Goal: Obtain resource: Obtain resource

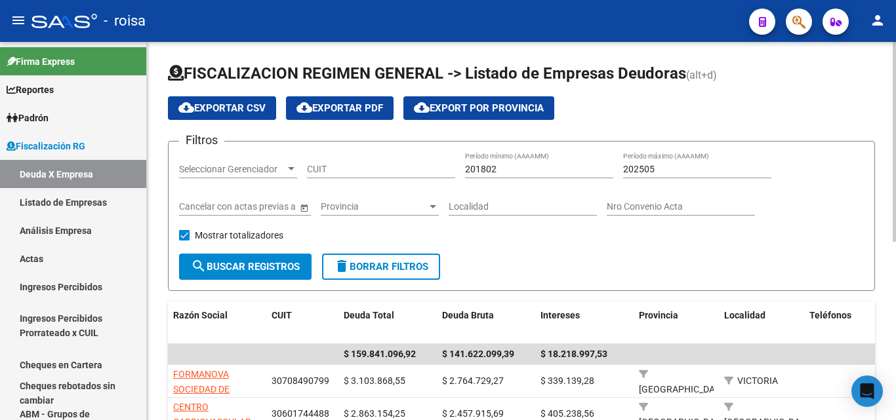
scroll to position [197, 0]
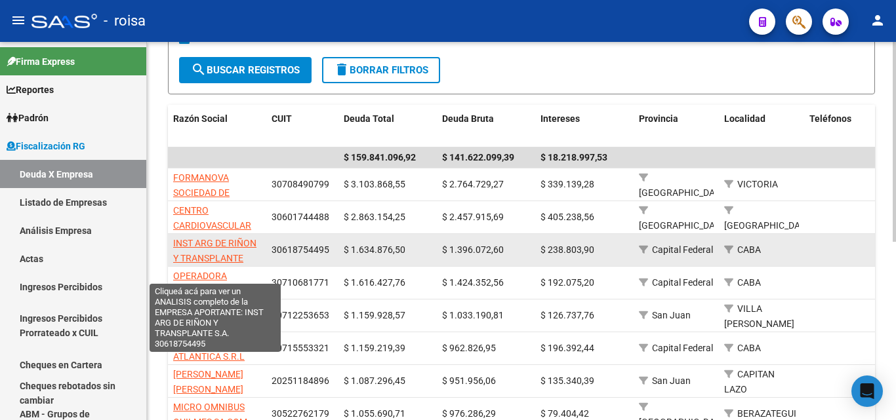
click at [224, 243] on span "INST ARG DE RIÑON Y TRANSPLANTE S.A." at bounding box center [214, 258] width 83 height 41
type textarea "30618754495"
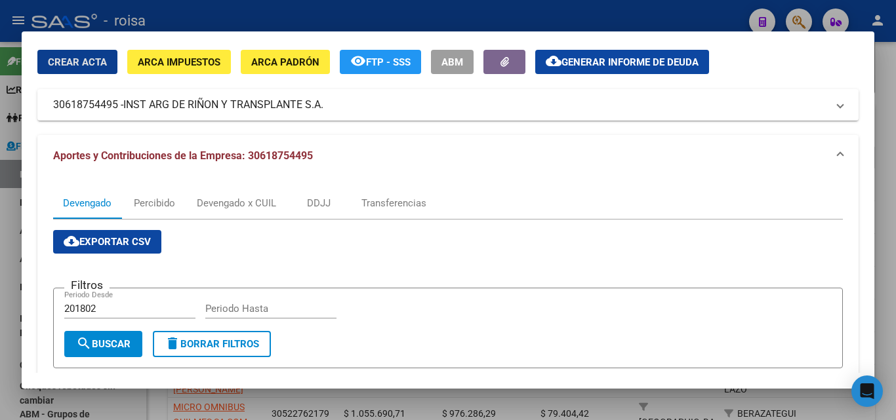
scroll to position [66, 0]
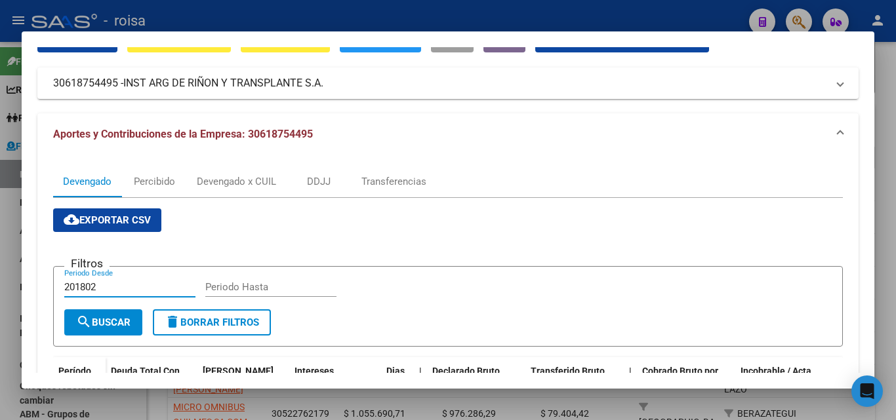
click at [108, 286] on input "201802" at bounding box center [129, 287] width 131 height 12
type input "2"
type input "202501"
type input "202505"
click at [119, 329] on button "search Buscar" at bounding box center [103, 323] width 78 height 26
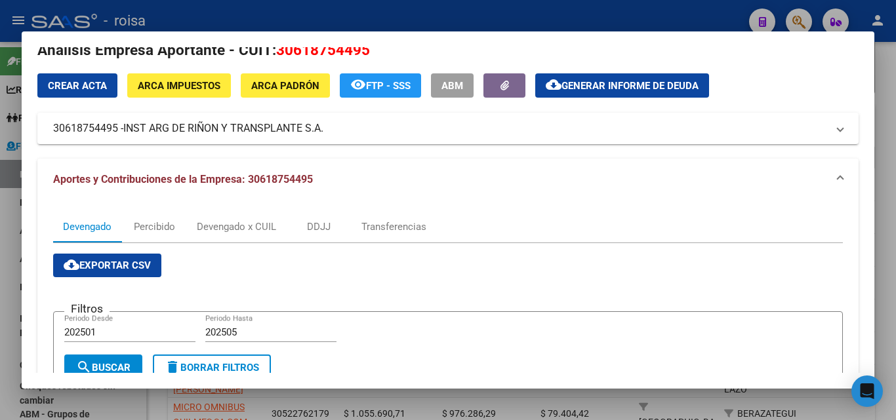
scroll to position [0, 0]
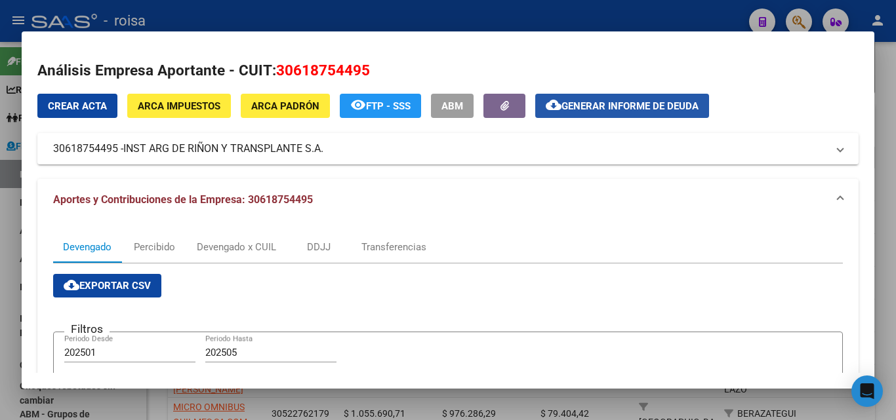
click at [650, 110] on span "Generar informe de deuda" at bounding box center [629, 106] width 137 height 12
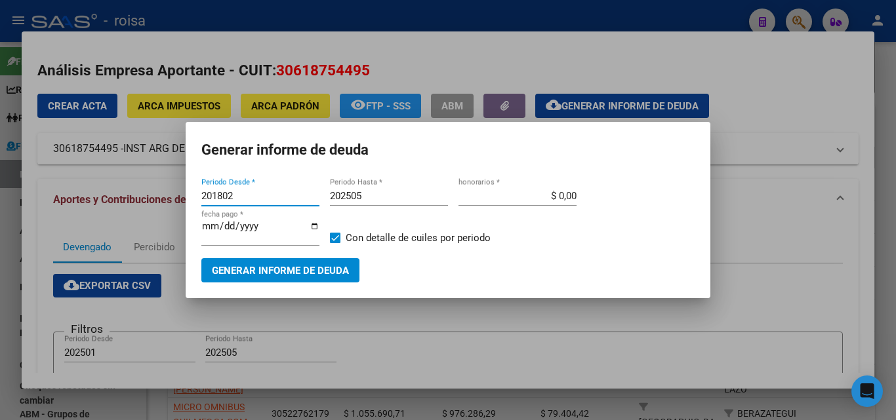
click at [244, 194] on input "201802" at bounding box center [260, 196] width 118 height 12
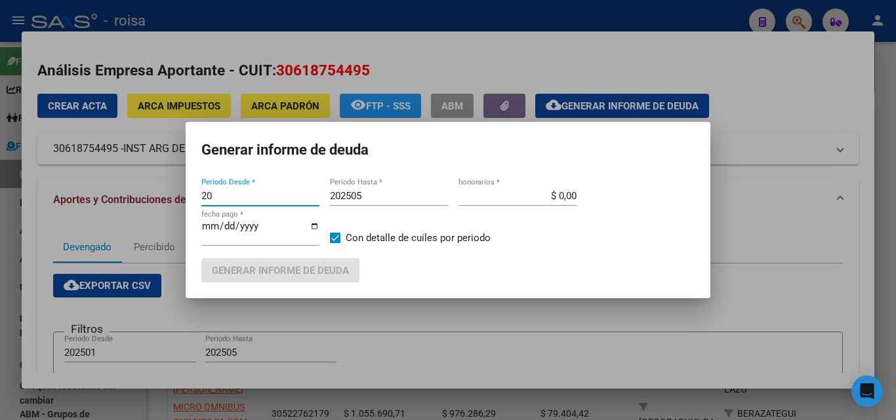
type input "2"
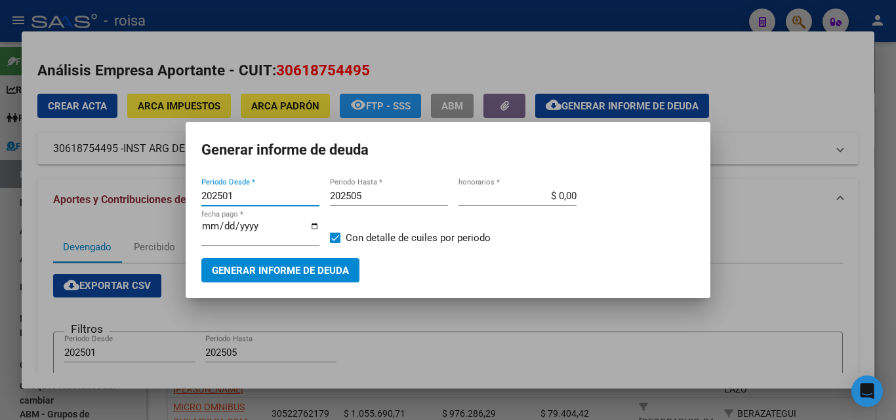
type input "202501"
click at [548, 194] on input "$ 0,00" at bounding box center [517, 196] width 118 height 12
click at [558, 197] on input "$ 0,00" at bounding box center [517, 196] width 118 height 12
type input "$ 10,00"
click at [300, 273] on span "Generar informe de deuda" at bounding box center [280, 271] width 137 height 12
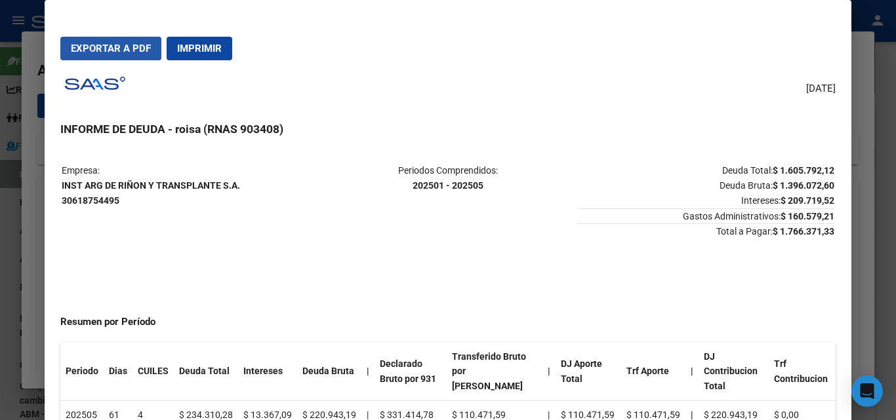
click at [125, 54] on span "Exportar a PDF" at bounding box center [111, 49] width 80 height 12
click at [33, 228] on div at bounding box center [448, 210] width 896 height 420
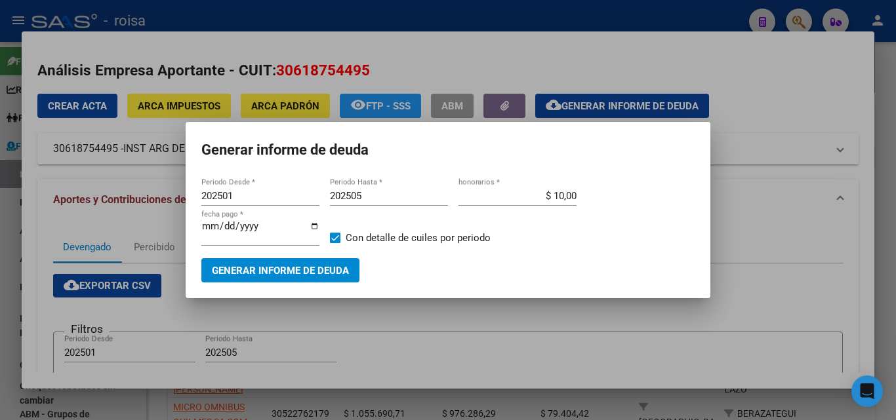
click at [26, 306] on div at bounding box center [448, 210] width 896 height 420
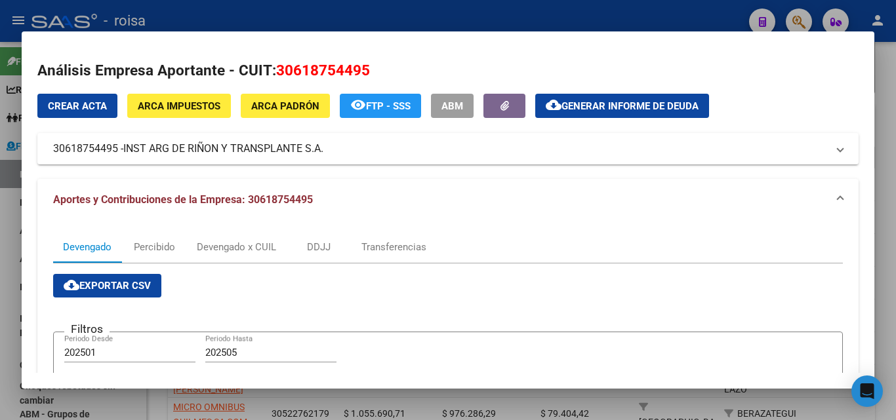
click at [239, 379] on mat-dialog-container "Análisis Empresa Aportante - CUIT: 30618754495 Crear Acta ARCA Impuestos ARCA […" at bounding box center [448, 209] width 852 height 357
click at [10, 223] on div at bounding box center [448, 210] width 896 height 420
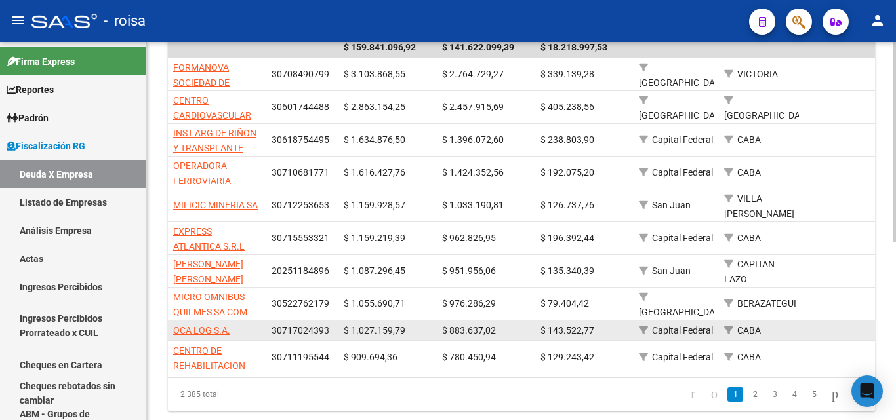
scroll to position [328, 0]
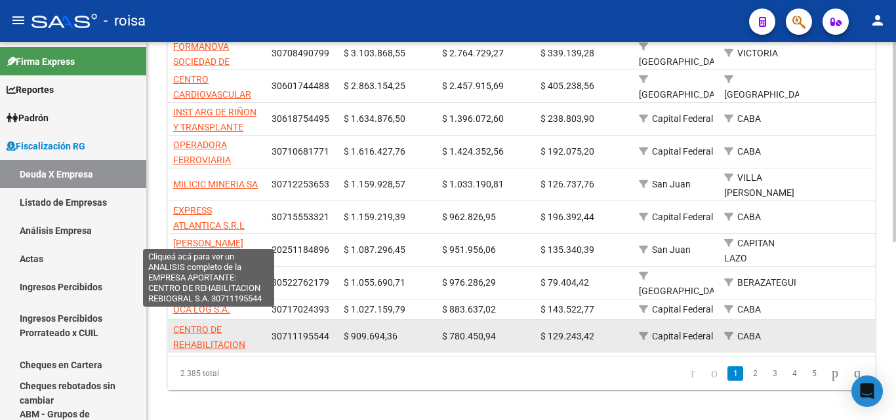
click at [205, 325] on span "CENTRO DE REHABILITACION REBIOGRAL S.A." at bounding box center [209, 345] width 72 height 41
type textarea "30711195544"
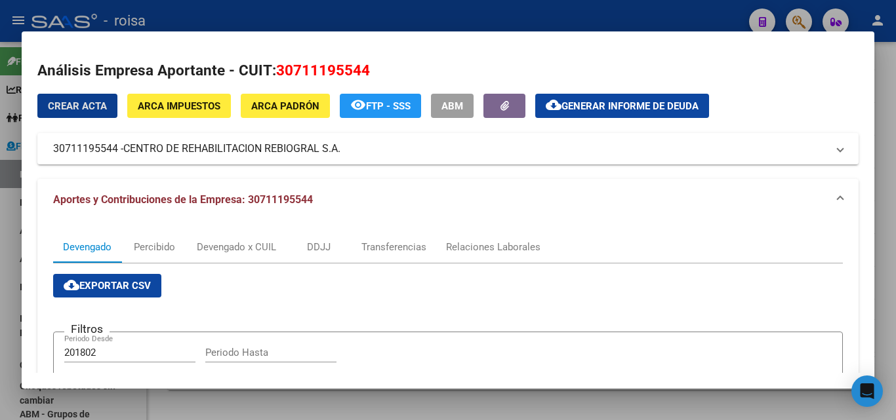
scroll to position [66, 0]
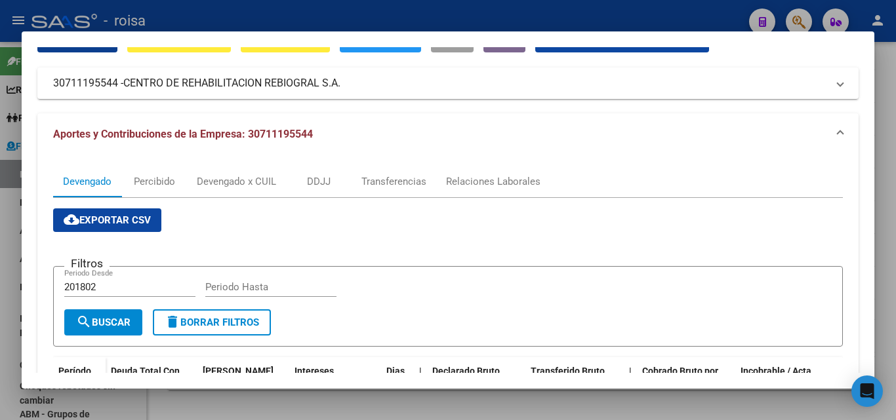
click at [116, 289] on input "201802" at bounding box center [129, 287] width 131 height 12
type input "2"
type input "202501"
type input "202505"
click at [111, 325] on span "search Buscar" at bounding box center [103, 323] width 54 height 12
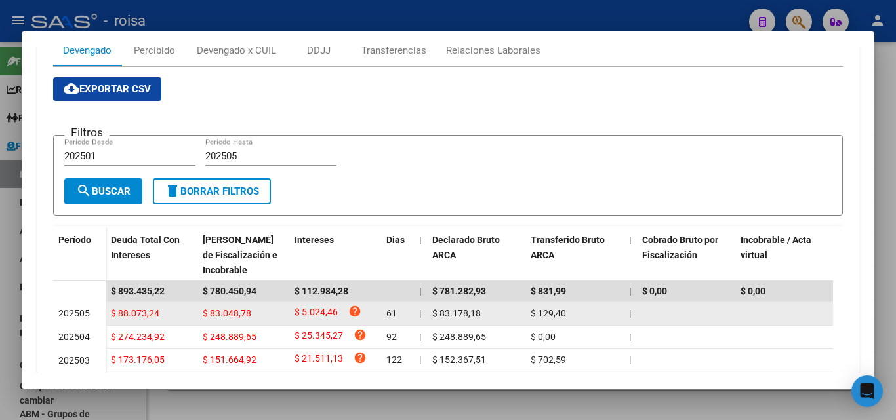
scroll to position [0, 0]
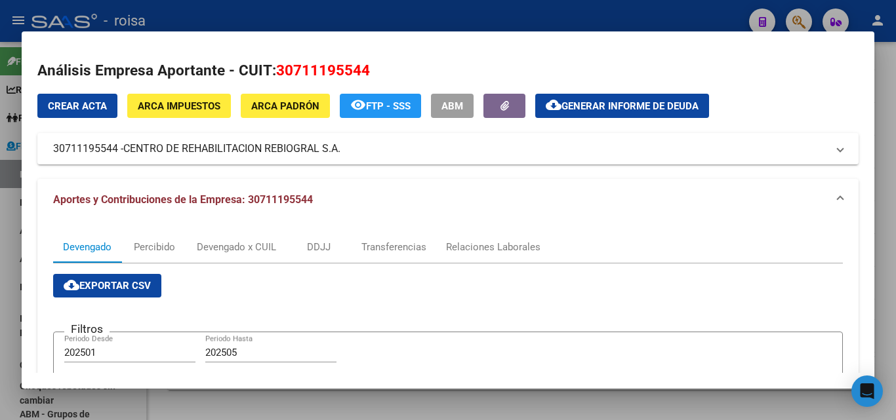
click at [118, 292] on button "cloud_download Exportar CSV" at bounding box center [107, 286] width 108 height 24
click at [645, 106] on span "Generar informe de deuda" at bounding box center [629, 106] width 137 height 12
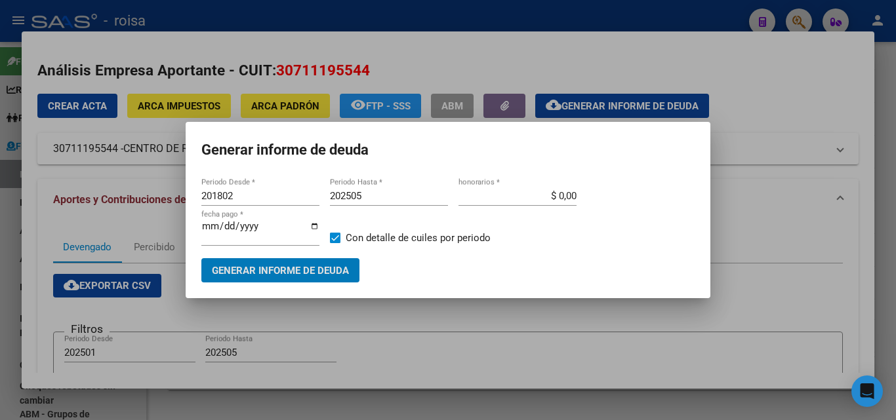
click at [260, 197] on input "201802" at bounding box center [260, 196] width 118 height 12
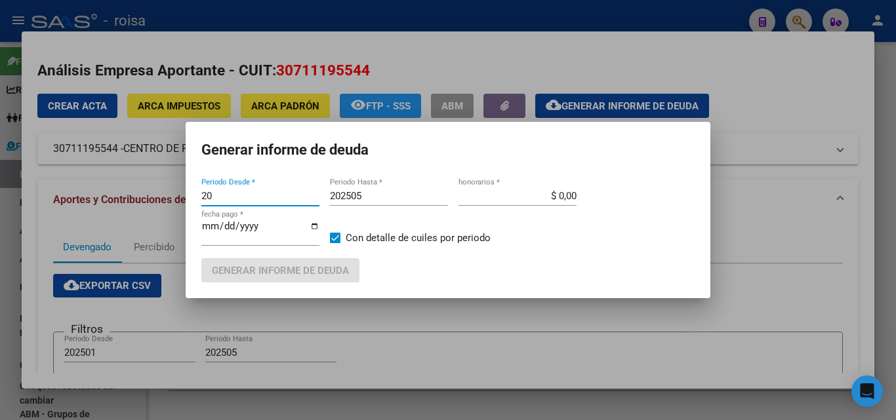
type input "2"
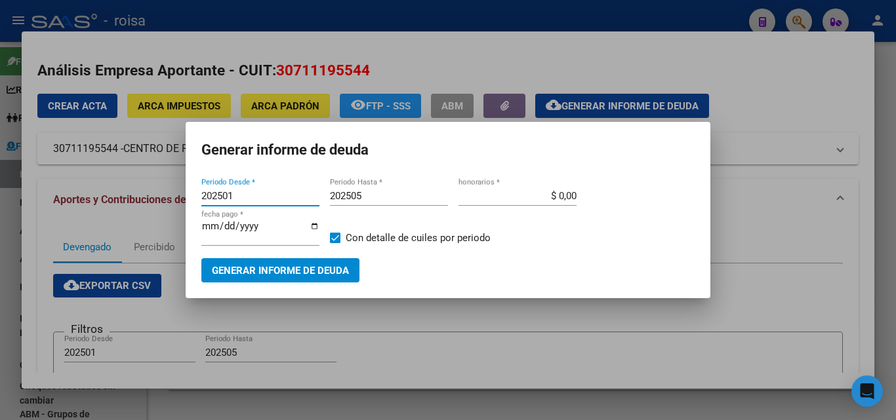
type input "202501"
click at [562, 196] on input "$ 0,00" at bounding box center [517, 196] width 118 height 12
type input "$ 10,00"
click at [322, 271] on span "Generar informe de deuda" at bounding box center [280, 271] width 137 height 12
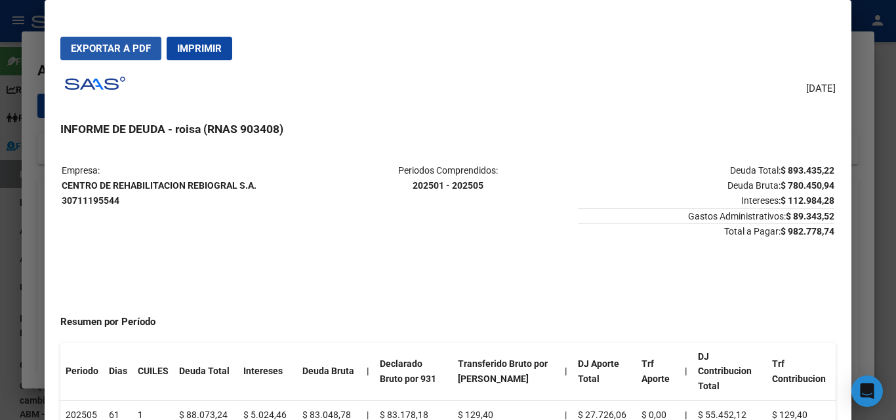
click at [121, 52] on span "Exportar a PDF" at bounding box center [111, 49] width 80 height 12
click at [30, 218] on div at bounding box center [448, 210] width 896 height 420
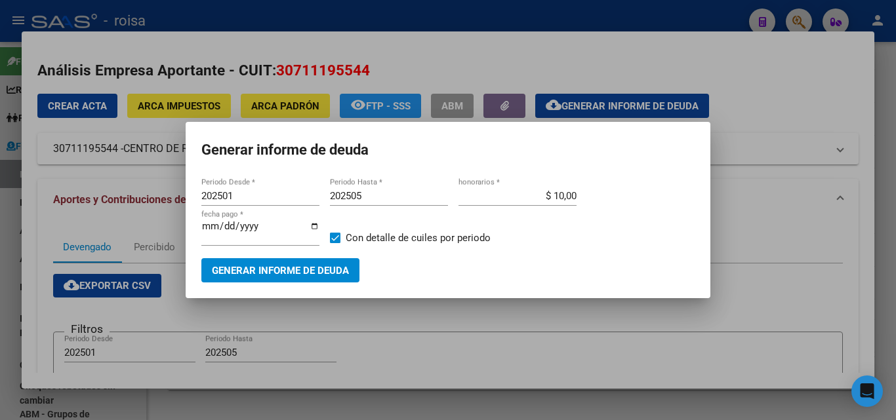
click at [16, 309] on div at bounding box center [448, 210] width 896 height 420
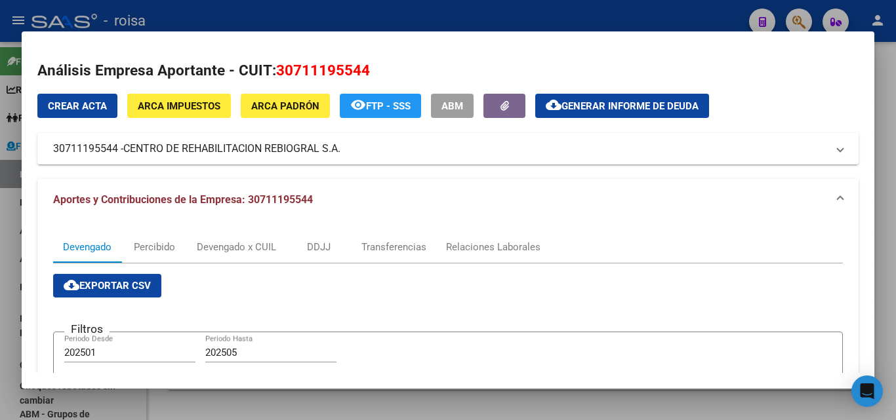
drag, startPoint x: 52, startPoint y: 151, endPoint x: 113, endPoint y: 149, distance: 61.7
click at [116, 151] on mat-expansion-panel-header "30711195544 - CENTRO DE REHABILITACION REBIOGRAL S.A." at bounding box center [447, 148] width 821 height 31
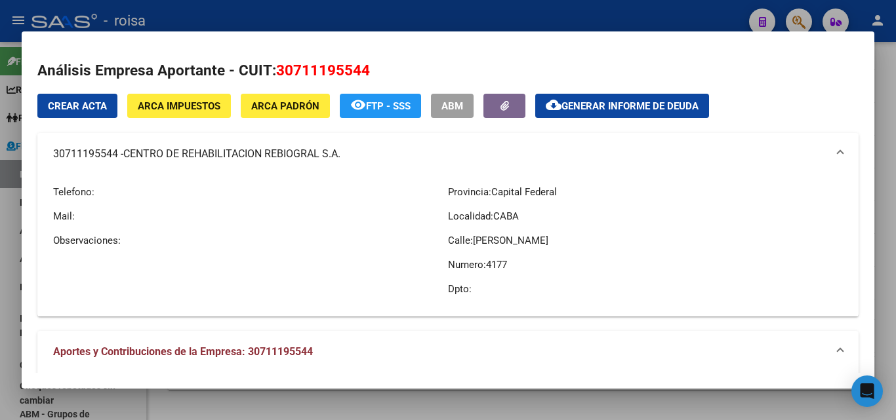
copy mat-panel-title "30711195544"
drag, startPoint x: 127, startPoint y: 155, endPoint x: 344, endPoint y: 157, distance: 217.1
click at [340, 157] on span "CENTRO DE REHABILITACION REBIOGRAL S.A." at bounding box center [231, 154] width 217 height 16
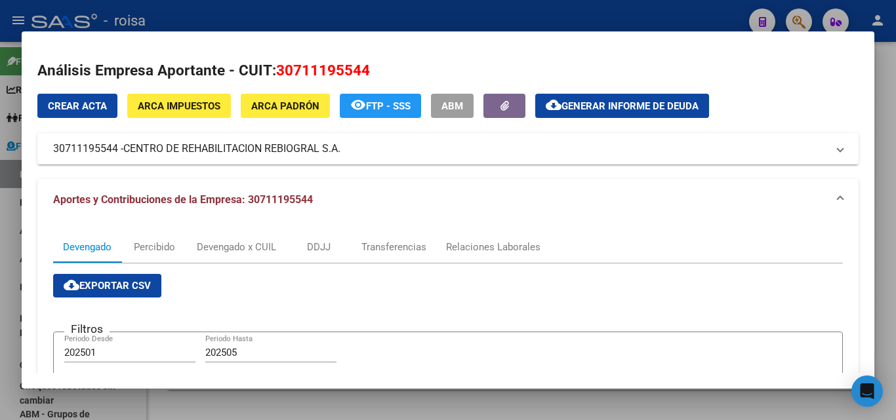
copy span "CENTRO DE REHABILITACION REBIOGRAL S.A."
click at [165, 110] on span "ARCA Impuestos" at bounding box center [179, 106] width 83 height 12
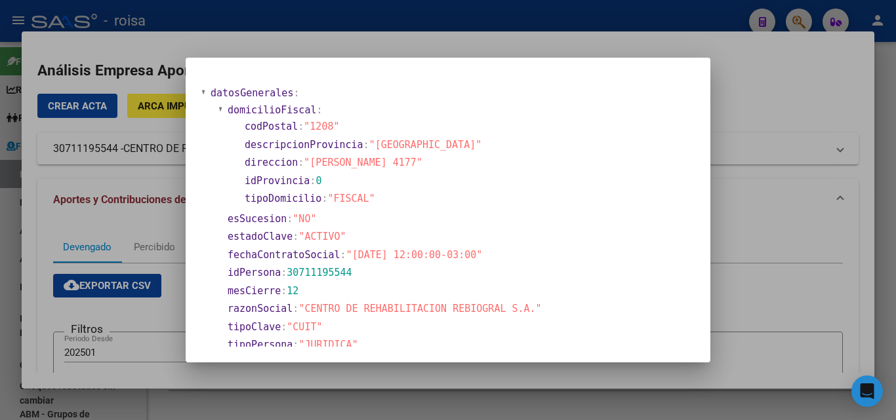
click at [749, 220] on div at bounding box center [448, 210] width 896 height 420
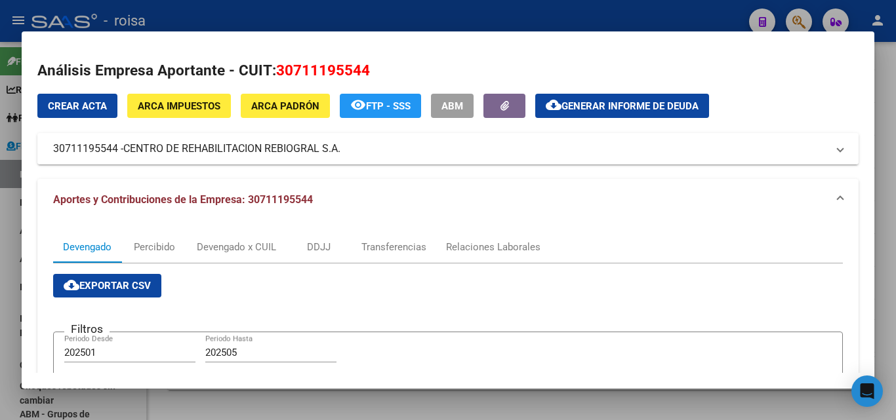
drag, startPoint x: 126, startPoint y: 150, endPoint x: 344, endPoint y: 153, distance: 217.7
click at [340, 153] on span "CENTRO DE REHABILITACION REBIOGRAL S.A." at bounding box center [231, 149] width 217 height 16
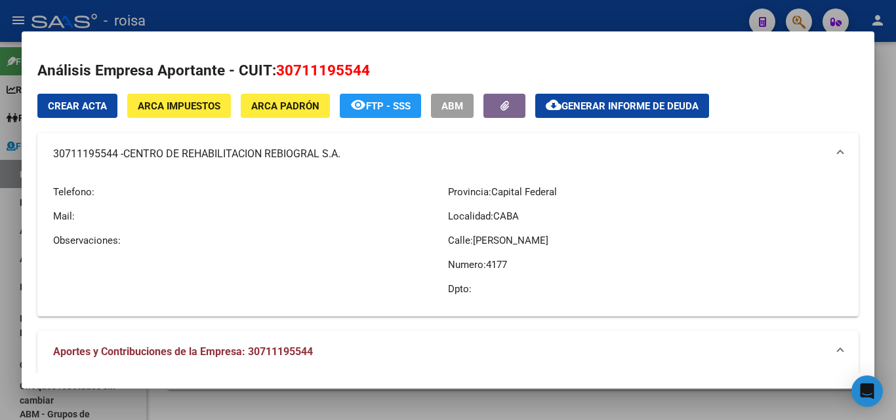
copy span "CENTRO DE REHABILITACION REBIOGRAL S.A."
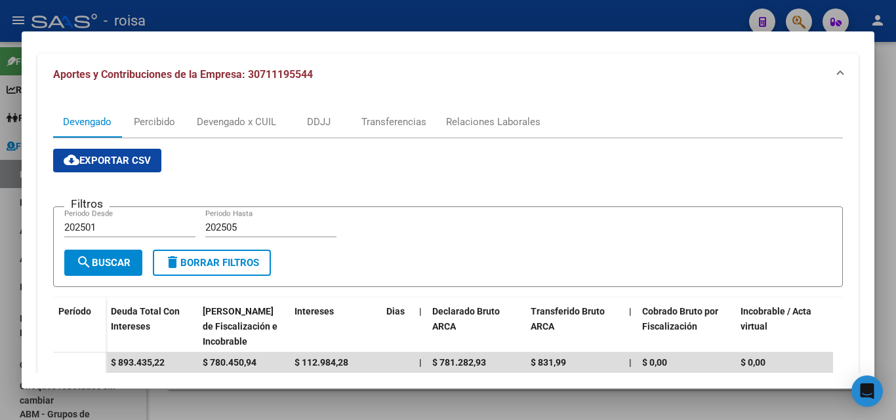
scroll to position [262, 0]
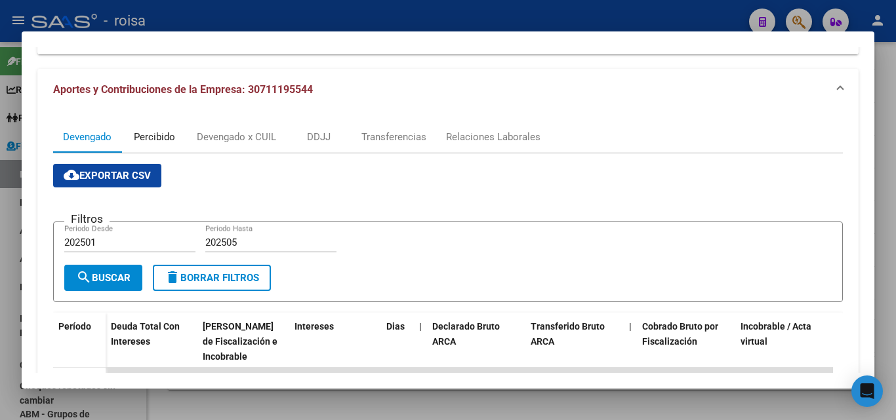
click at [151, 138] on div "Percibido" at bounding box center [154, 137] width 41 height 14
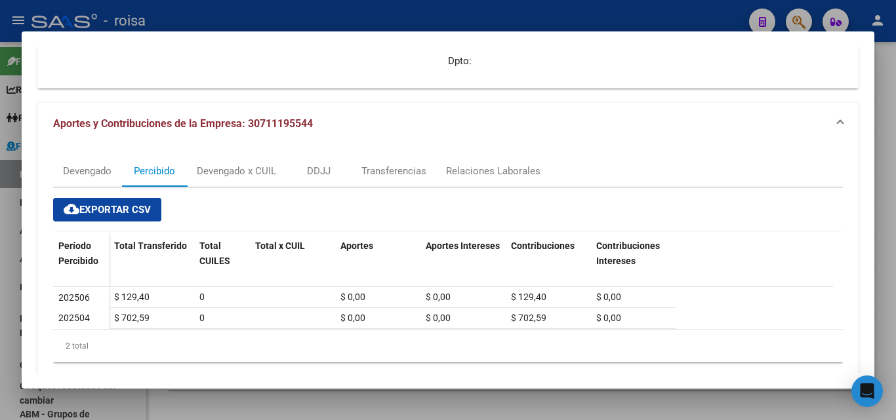
scroll to position [253, 0]
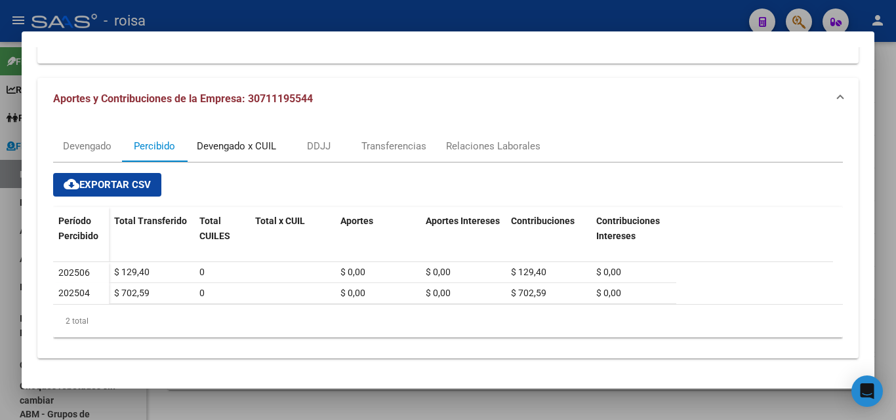
click at [235, 146] on div "Devengado x CUIL" at bounding box center [236, 146] width 79 height 14
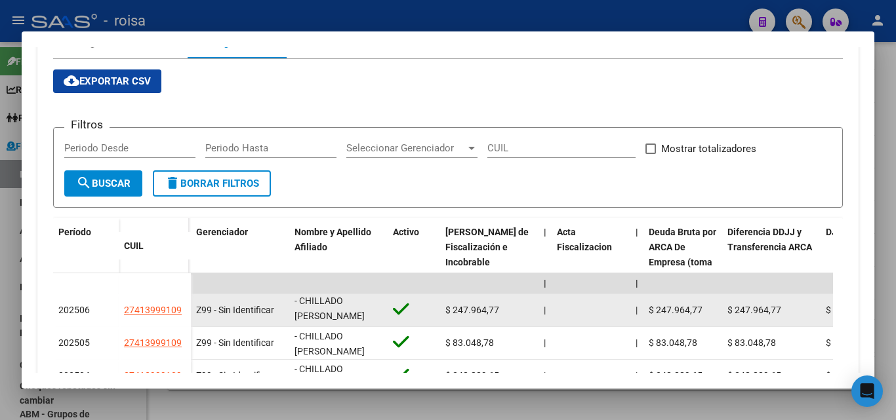
scroll to position [1, 0]
drag, startPoint x: 299, startPoint y: 303, endPoint x: 369, endPoint y: 315, distance: 70.5
click at [369, 315] on div "- CHILLADO [PERSON_NAME]" at bounding box center [338, 310] width 88 height 28
copy span "CHILLADO BIAUS [PERSON_NAME]"
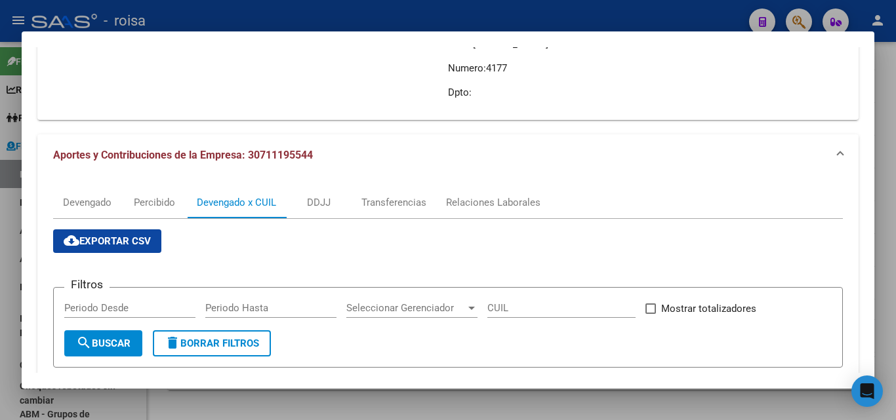
scroll to position [0, 0]
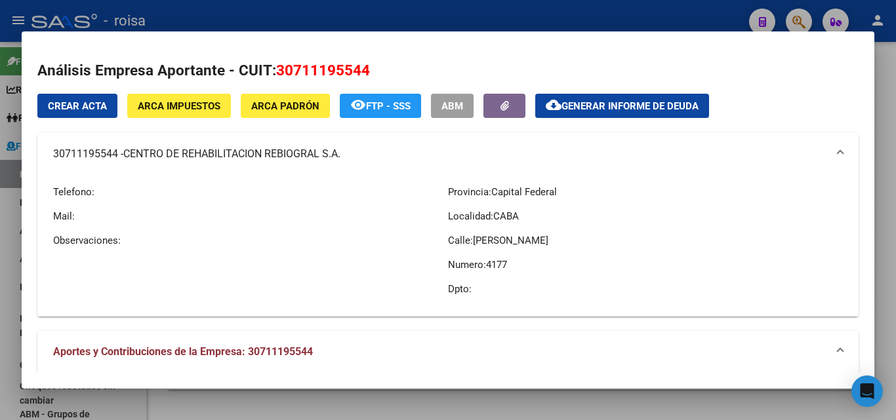
click at [7, 277] on div at bounding box center [448, 210] width 896 height 420
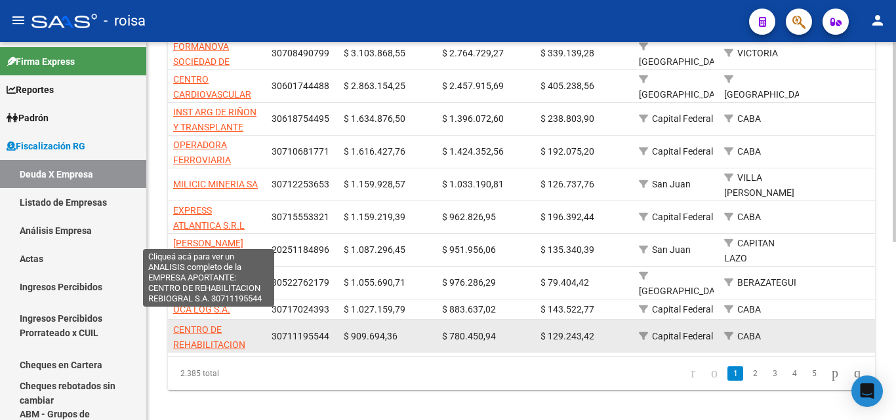
click at [210, 325] on span "CENTRO DE REHABILITACION REBIOGRAL S.A." at bounding box center [209, 345] width 72 height 41
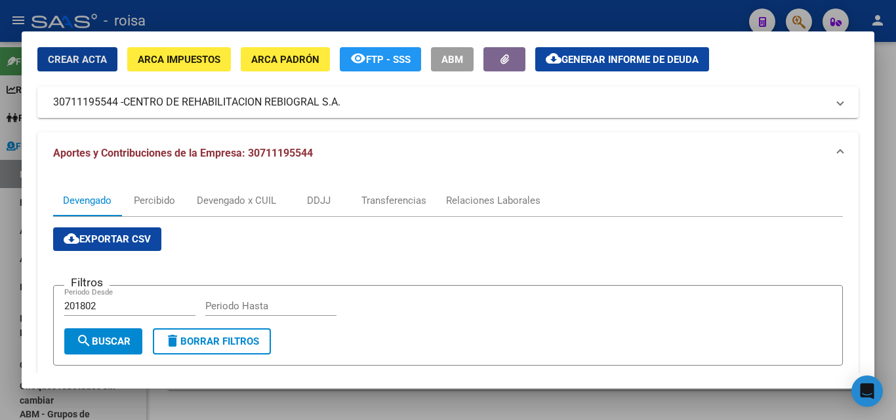
scroll to position [66, 0]
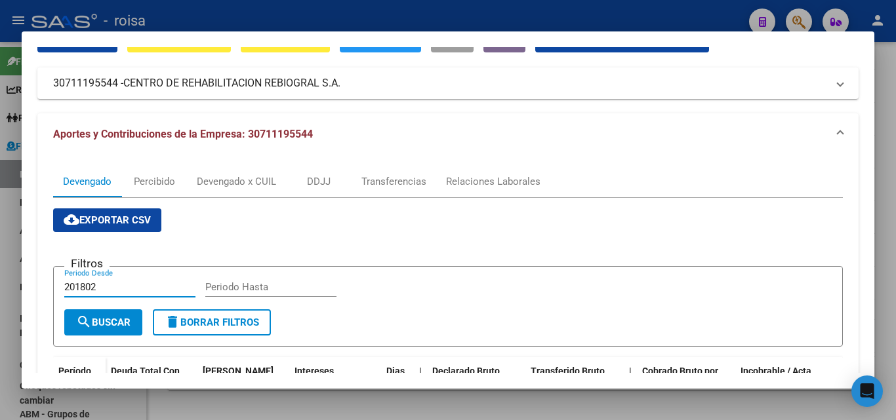
click at [109, 285] on input "201802" at bounding box center [129, 287] width 131 height 12
type input "2"
type input "202501"
type input "0"
type input "202505"
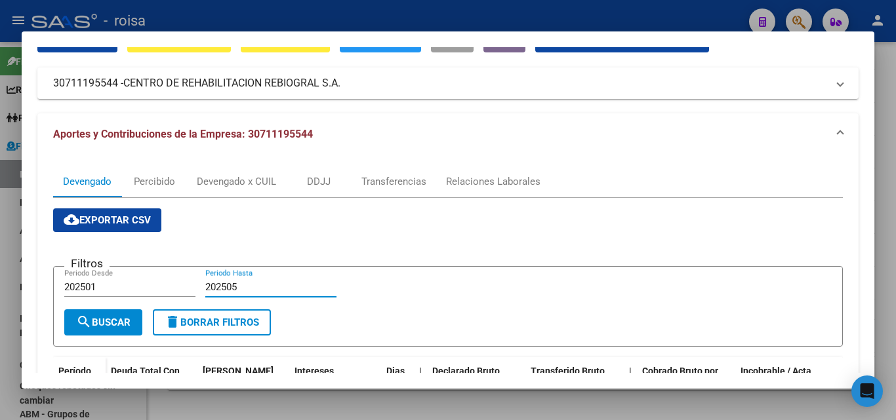
click at [102, 323] on span "search Buscar" at bounding box center [103, 323] width 54 height 12
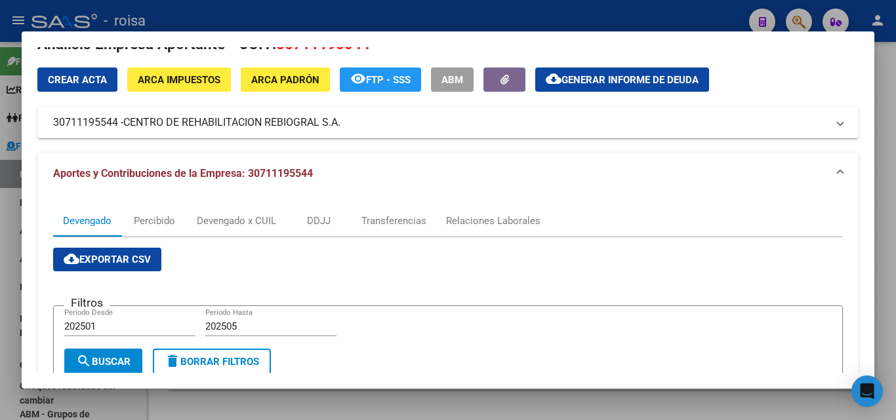
scroll to position [0, 0]
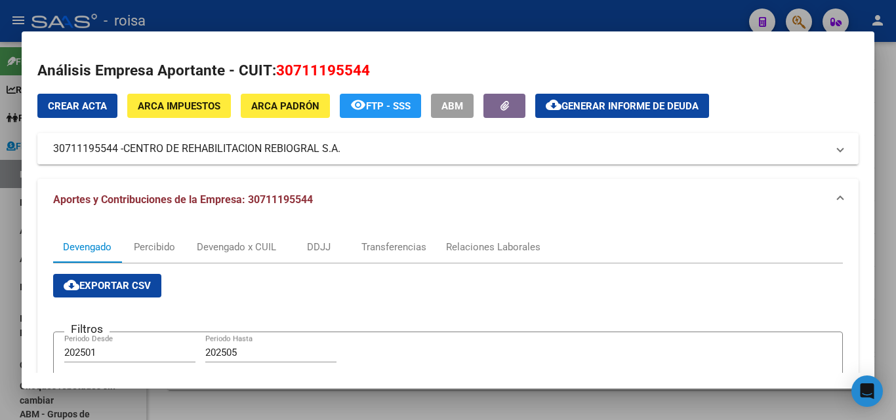
drag, startPoint x: 127, startPoint y: 148, endPoint x: 341, endPoint y: 153, distance: 214.5
click at [340, 153] on span "CENTRO DE REHABILITACION REBIOGRAL S.A." at bounding box center [231, 149] width 217 height 16
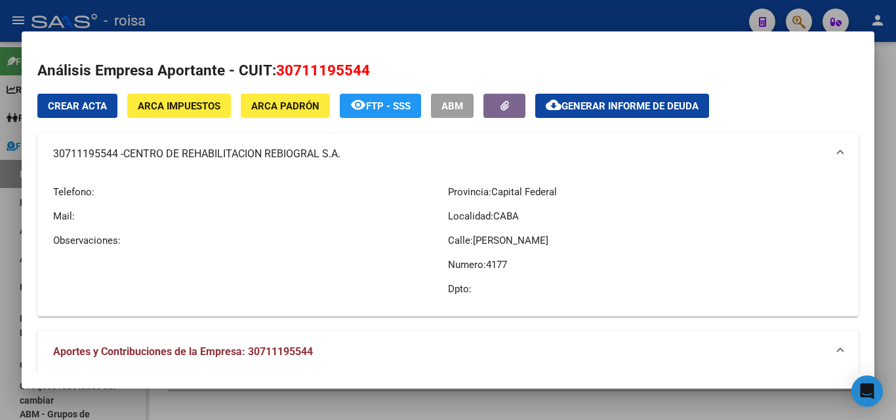
copy span "CENTRO DE REHABILITACION REBIOGRAL S.A"
click at [613, 112] on span "Generar informe de deuda" at bounding box center [629, 106] width 137 height 12
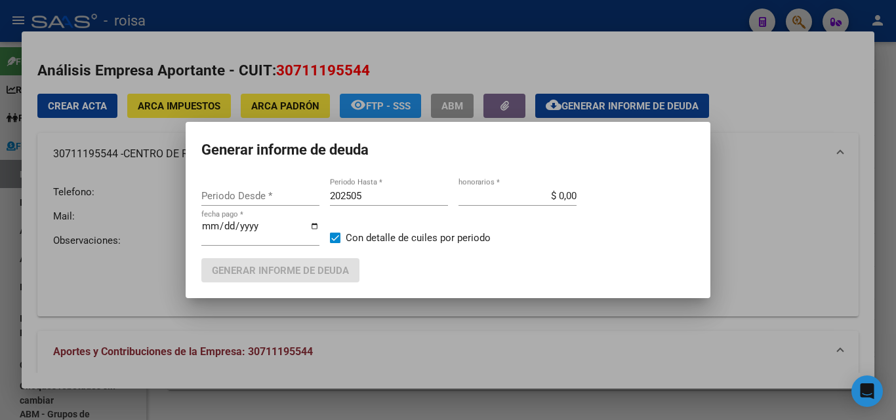
type input "201802"
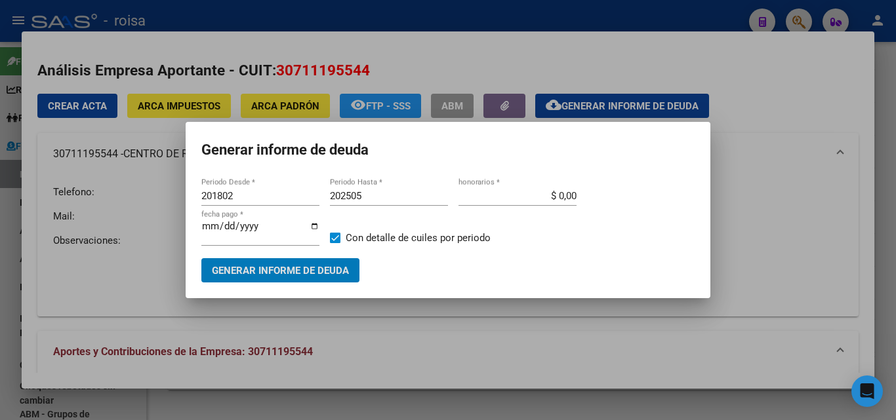
click at [249, 194] on input "201802" at bounding box center [260, 196] width 118 height 12
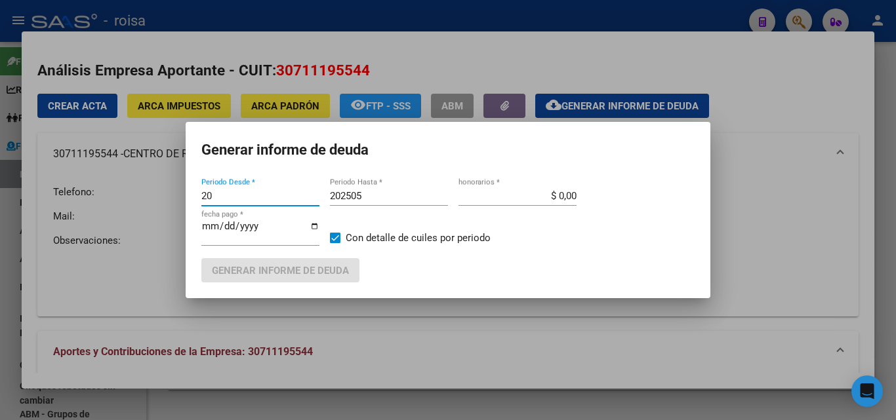
type input "2"
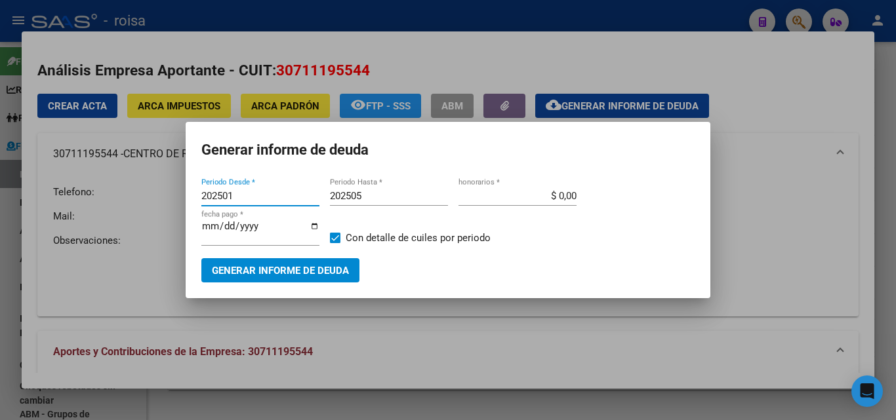
type input "202501"
click at [561, 194] on input "$ 0,00" at bounding box center [517, 196] width 118 height 12
type input "$ 10,00"
click at [303, 273] on span "Generar informe de deuda" at bounding box center [280, 271] width 137 height 12
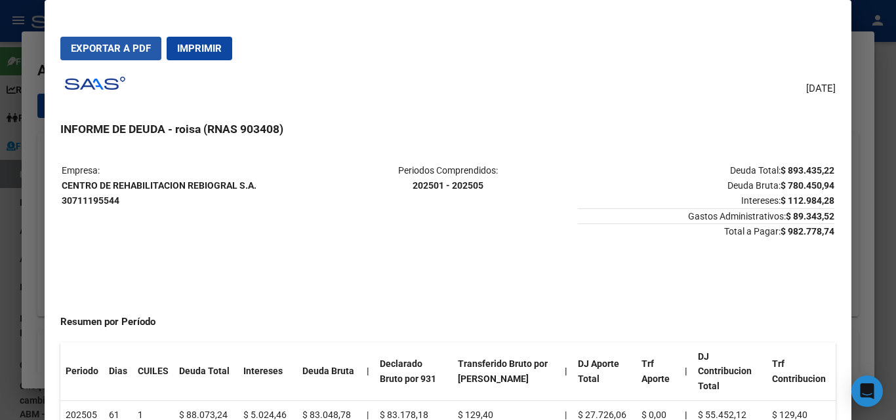
drag, startPoint x: 135, startPoint y: 56, endPoint x: 522, endPoint y: 308, distance: 461.6
click at [136, 58] on button "Exportar a PDF" at bounding box center [110, 49] width 101 height 24
click at [30, 180] on div at bounding box center [448, 210] width 896 height 420
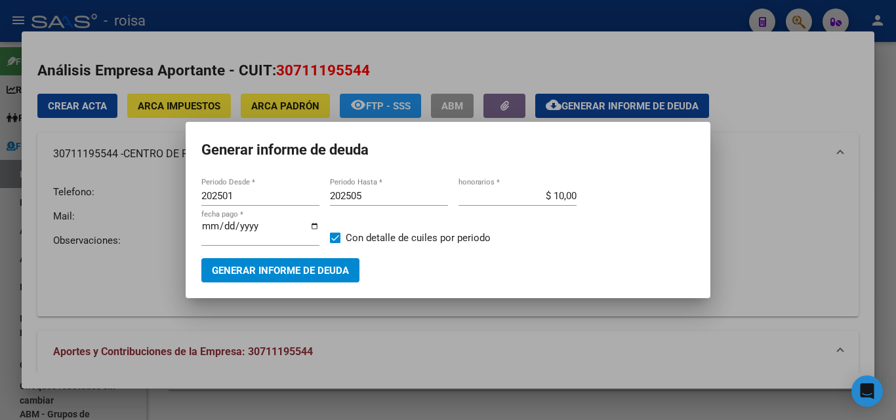
drag, startPoint x: 30, startPoint y: 272, endPoint x: 118, endPoint y: 276, distance: 88.0
click at [33, 272] on div at bounding box center [448, 210] width 896 height 420
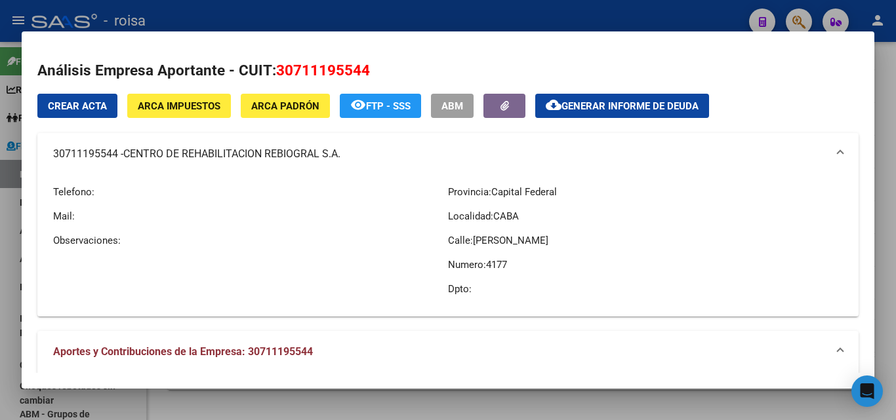
click at [887, 252] on div at bounding box center [448, 210] width 896 height 420
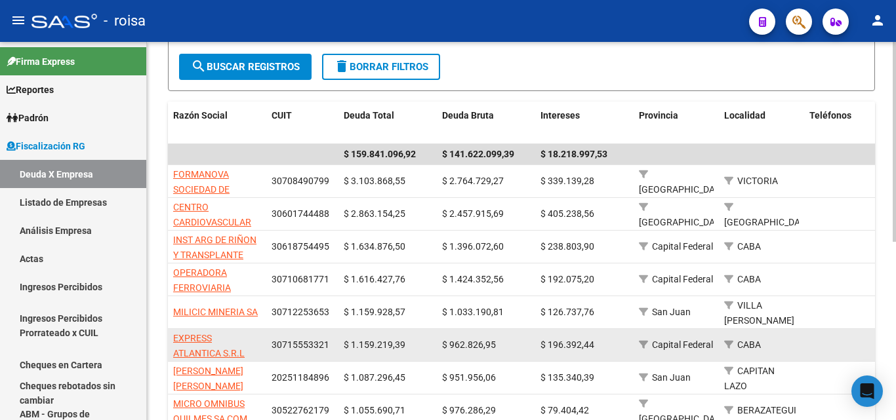
scroll to position [197, 0]
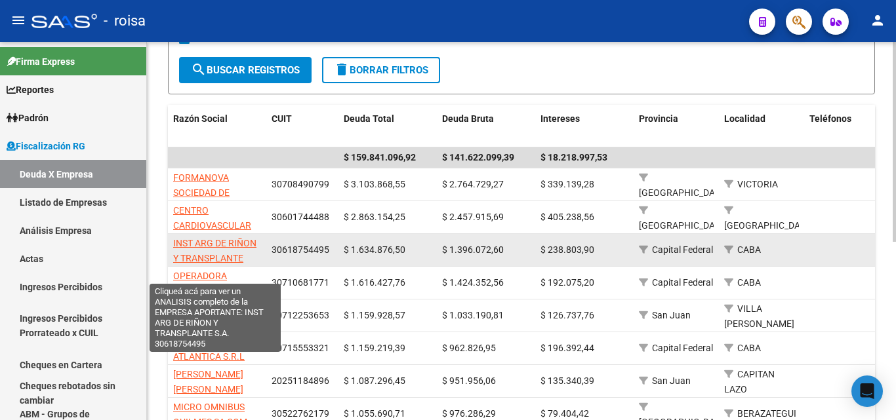
click at [221, 242] on span "INST ARG DE RIÑON Y TRANSPLANTE S.A." at bounding box center [214, 258] width 83 height 41
type textarea "30618754495"
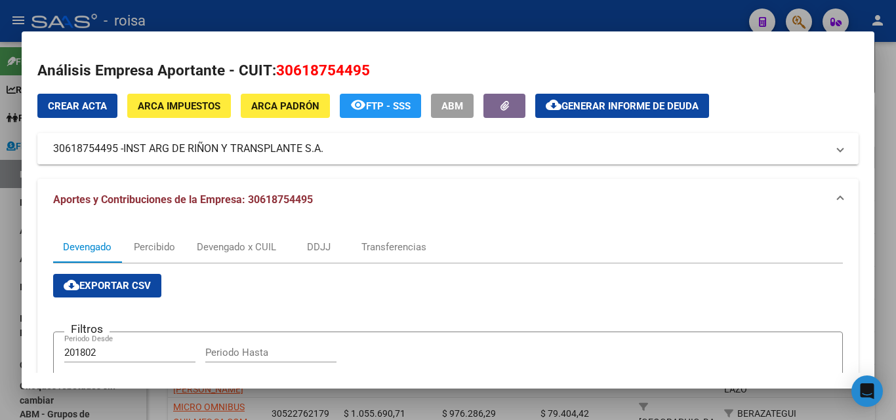
drag, startPoint x: 125, startPoint y: 149, endPoint x: 322, endPoint y: 153, distance: 196.8
click at [322, 153] on mat-panel-title "30618754495 - INST ARG DE RIÑON Y TRANSPLANTE S.A." at bounding box center [440, 149] width 774 height 16
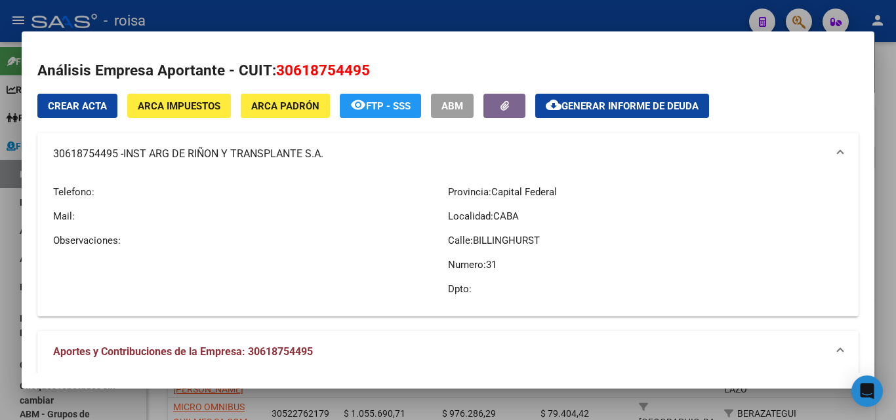
copy mat-panel-title "30618754495 - INST ARG DE RIÑON Y TRANSPLANTE S.A"
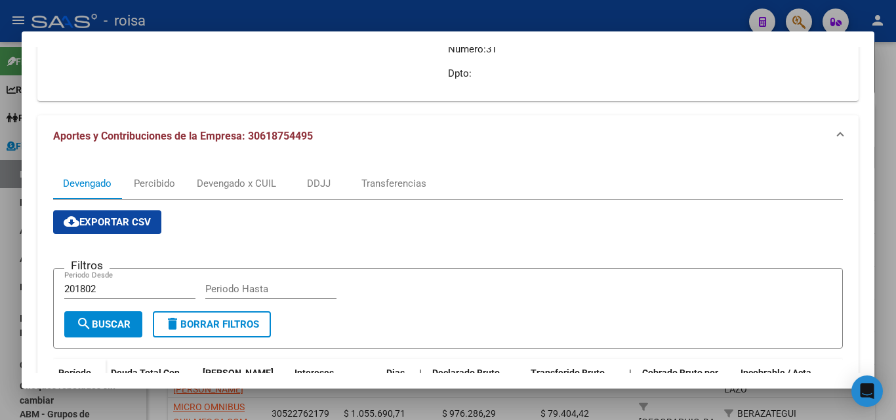
scroll to position [262, 0]
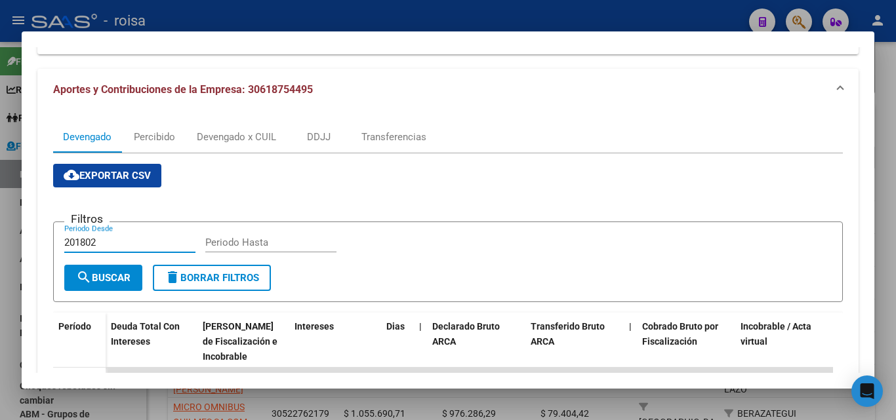
click at [118, 241] on input "201802" at bounding box center [129, 243] width 131 height 12
type input "2"
type input "202501"
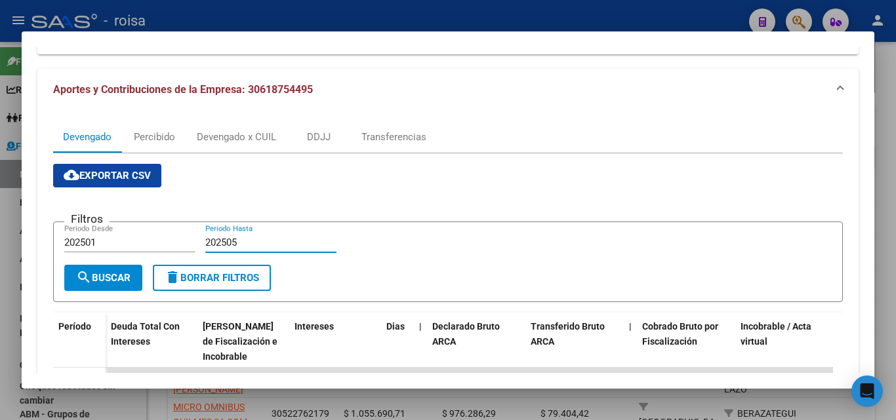
type input "202505"
click at [127, 279] on span "search Buscar" at bounding box center [103, 278] width 54 height 12
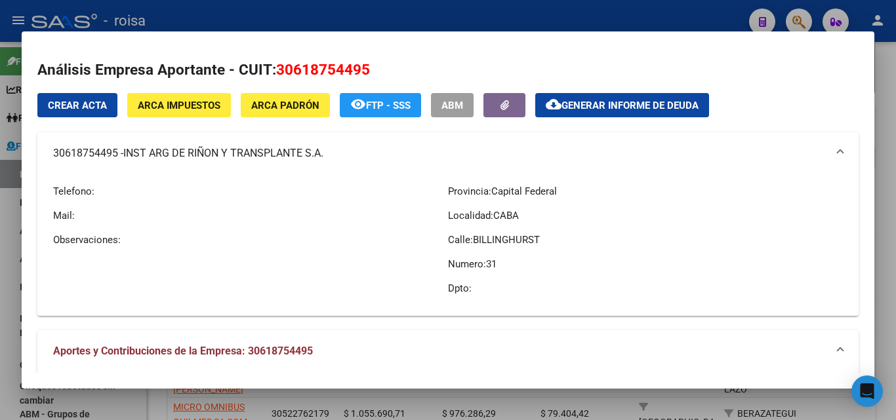
scroll to position [0, 0]
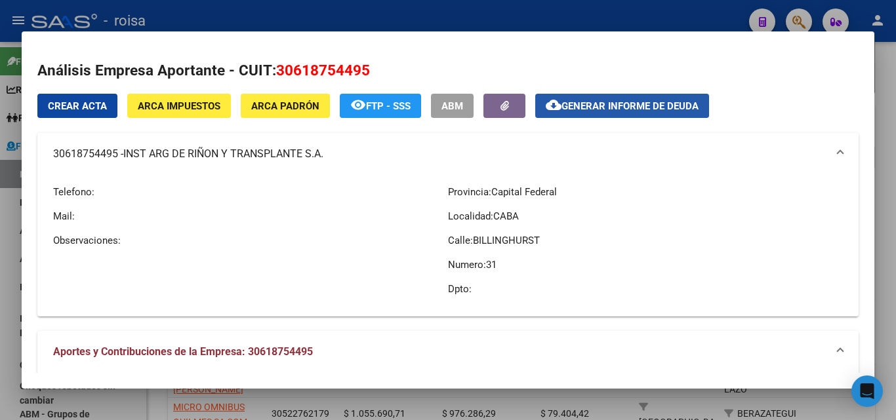
click at [637, 112] on span "Generar informe de deuda" at bounding box center [629, 106] width 137 height 12
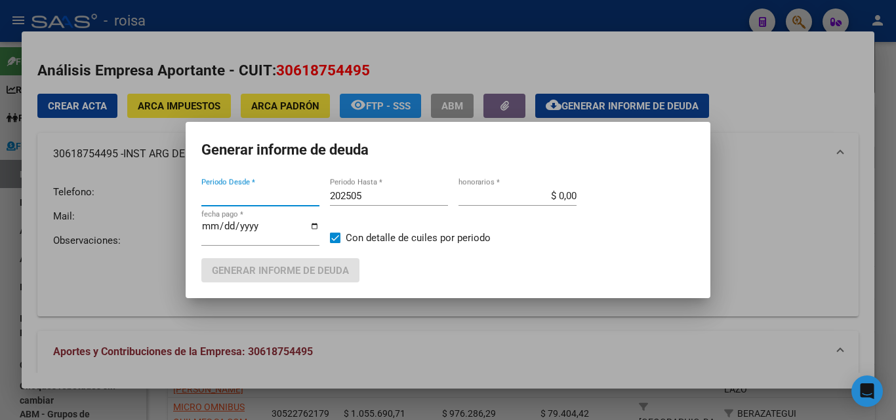
type input "201802"
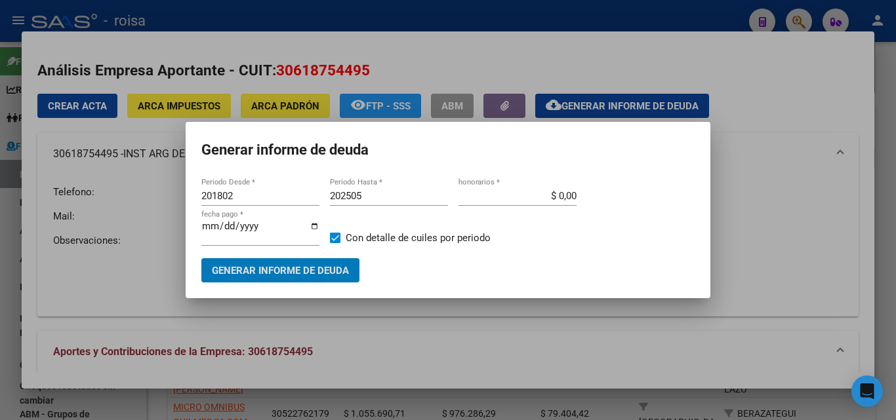
click at [255, 194] on input "201802" at bounding box center [260, 196] width 118 height 12
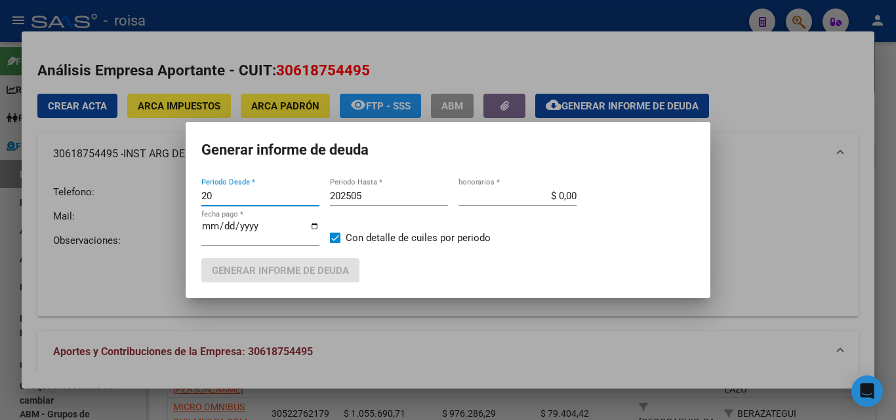
type input "2"
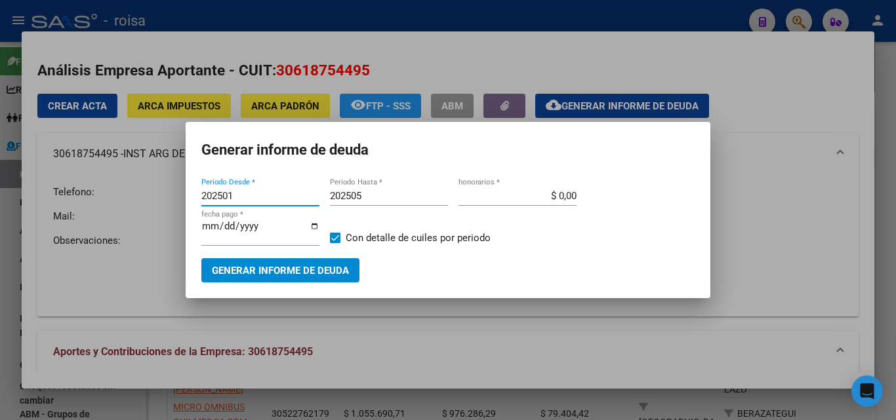
type input "202501"
click at [561, 195] on input "$ 0,00" at bounding box center [517, 196] width 118 height 12
type input "$ 10,00"
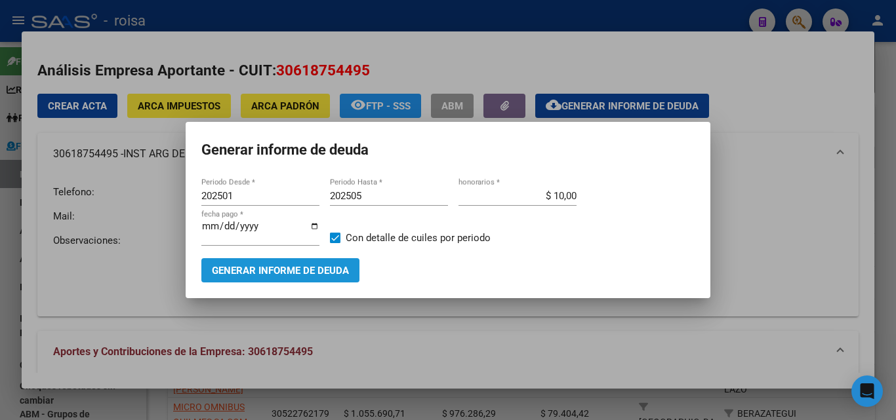
click at [244, 270] on span "Generar informe de deuda" at bounding box center [280, 271] width 137 height 12
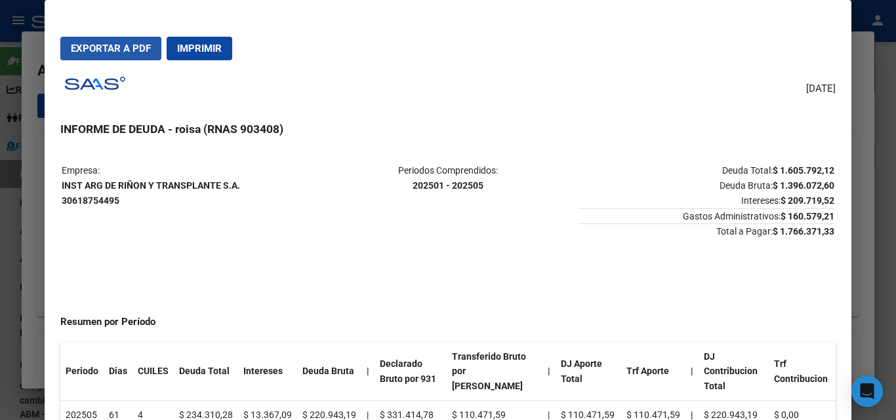
click at [116, 52] on span "Exportar a PDF" at bounding box center [111, 49] width 80 height 12
click at [34, 275] on div at bounding box center [448, 210] width 896 height 420
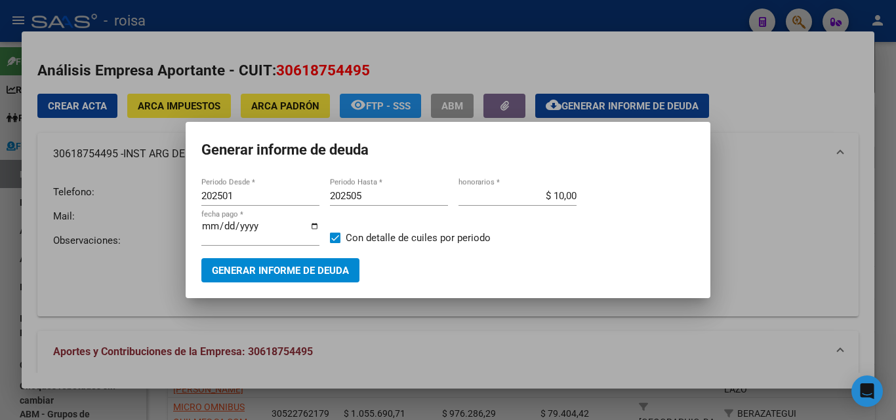
click at [104, 290] on div at bounding box center [448, 210] width 896 height 420
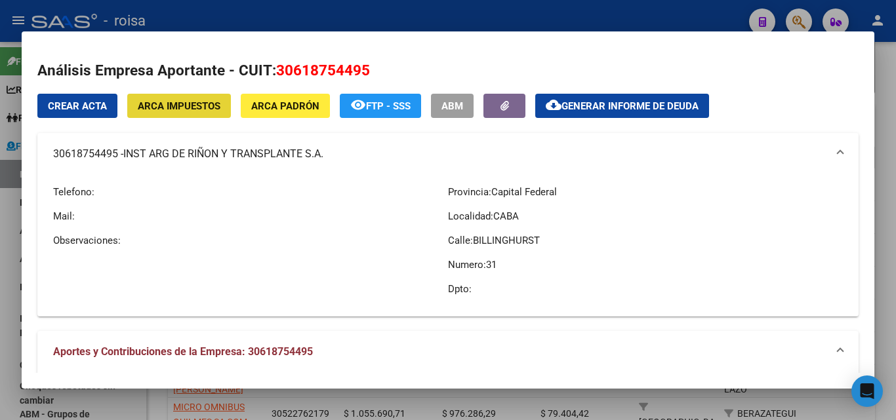
click at [182, 109] on span "ARCA Impuestos" at bounding box center [179, 106] width 83 height 12
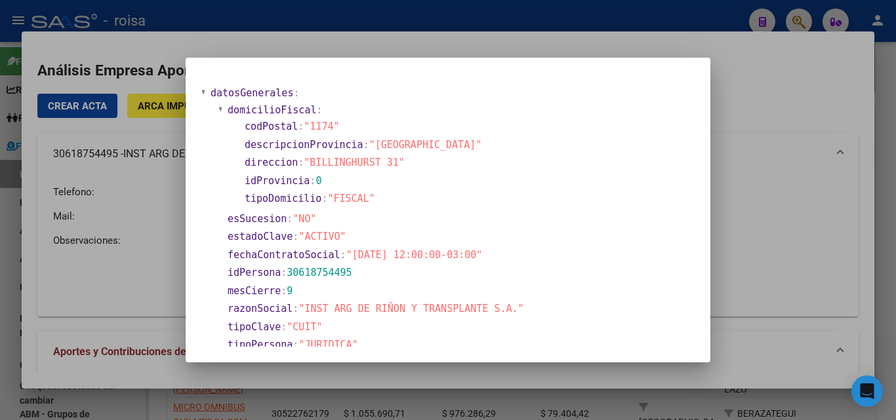
drag, startPoint x: 520, startPoint y: 77, endPoint x: 536, endPoint y: 105, distance: 32.1
click at [532, 126] on mat-dialog-content "datosGenerales : domicilioFiscal : codPostal : "1174" descripcionProvincia : "[…" at bounding box center [448, 209] width 525 height 273
click at [772, 214] on div at bounding box center [448, 210] width 896 height 420
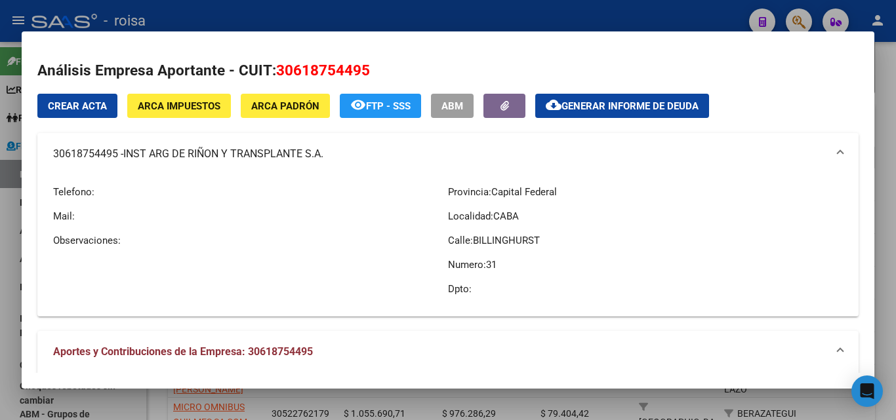
drag, startPoint x: 126, startPoint y: 157, endPoint x: 319, endPoint y: 157, distance: 192.8
click at [323, 157] on span "INST ARG DE RIÑON Y TRANSPLANTE S.A." at bounding box center [223, 154] width 200 height 16
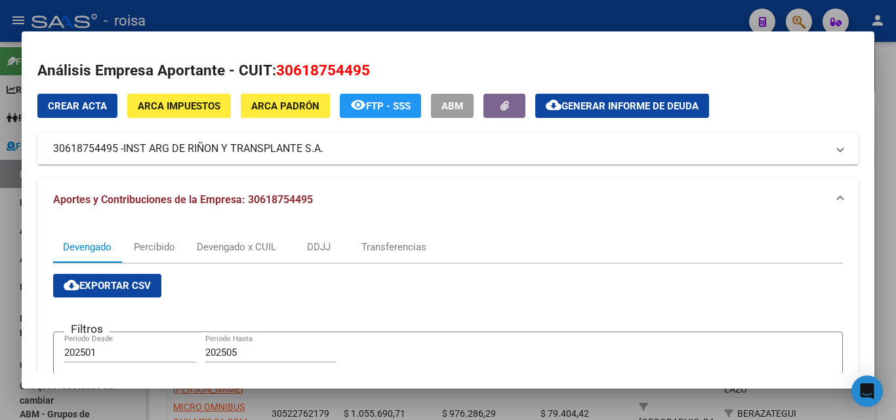
copy span "INST ARG DE RIÑON Y TRANSPLANTE S.A"
click at [191, 111] on span "ARCA Impuestos" at bounding box center [179, 106] width 83 height 12
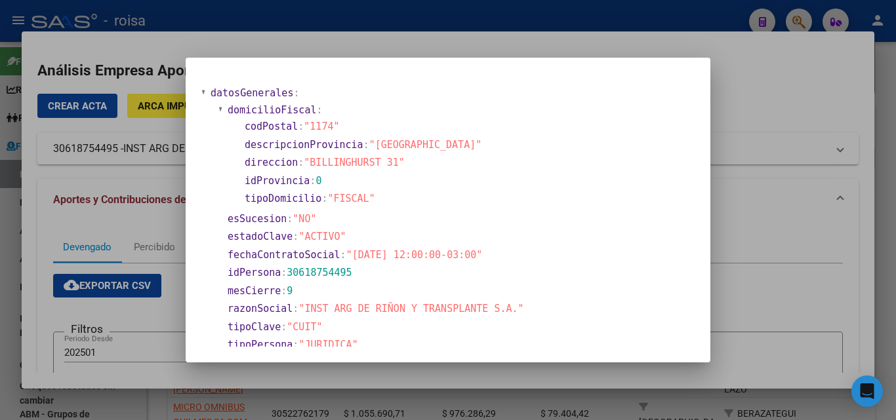
click at [762, 238] on div at bounding box center [448, 210] width 896 height 420
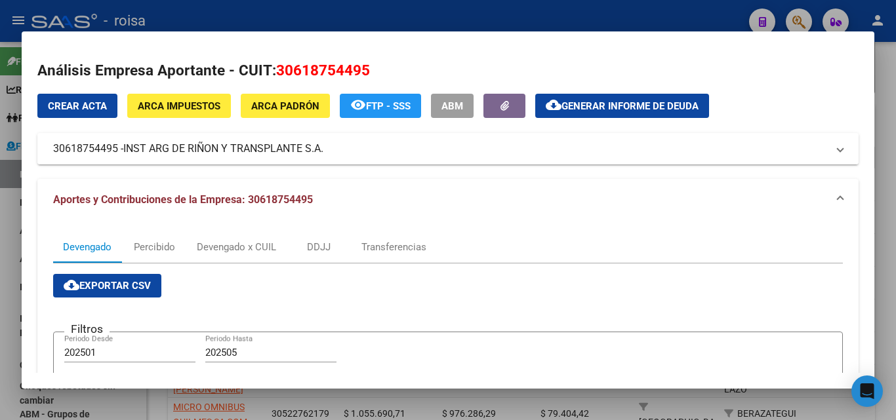
drag, startPoint x: 52, startPoint y: 148, endPoint x: 118, endPoint y: 151, distance: 66.3
click at [118, 151] on mat-expansion-panel-header "30618754495 - INST ARG DE RIÑON Y TRANSPLANTE S.A." at bounding box center [447, 148] width 821 height 31
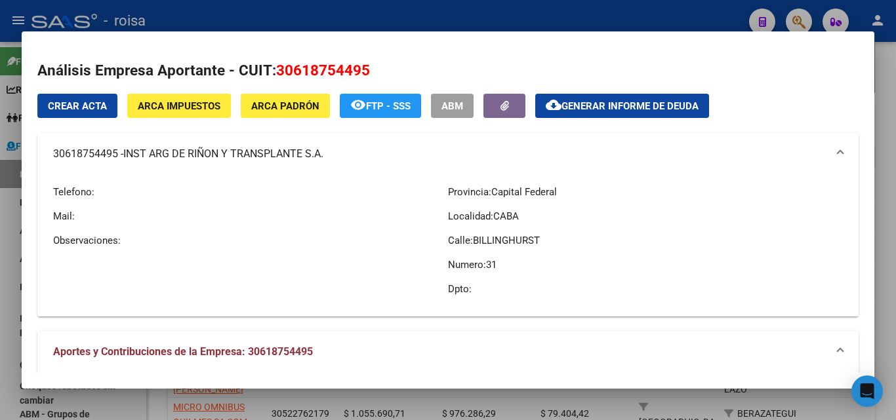
copy mat-panel-title "30618754495"
click at [624, 282] on p "Dpto:" at bounding box center [645, 289] width 395 height 14
drag, startPoint x: 127, startPoint y: 155, endPoint x: 323, endPoint y: 157, distance: 196.7
click at [323, 157] on span "INST ARG DE RIÑON Y TRANSPLANTE S.A." at bounding box center [223, 154] width 200 height 16
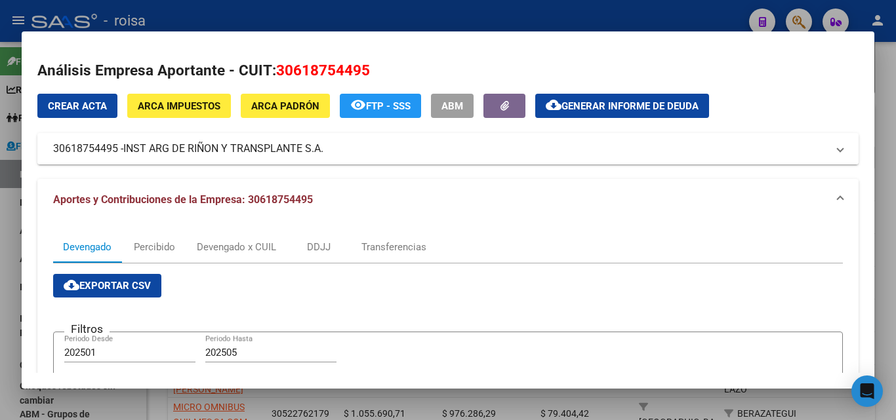
copy span "INST ARG DE RIÑON Y TRANSPLANTE S.A"
click at [7, 243] on div at bounding box center [448, 210] width 896 height 420
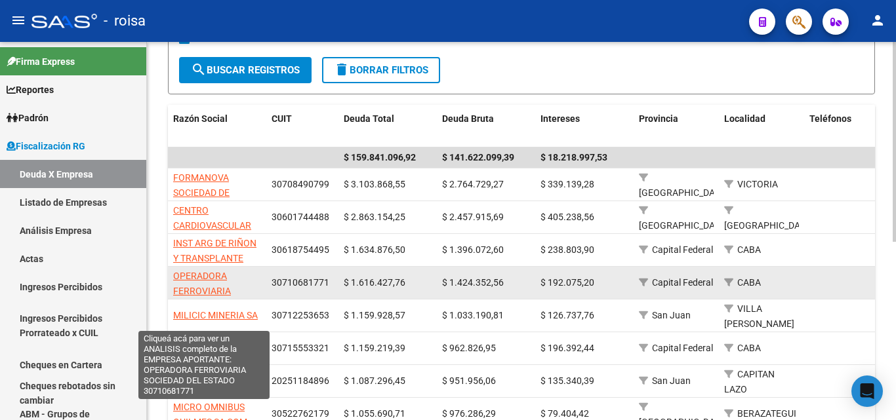
click at [212, 279] on span "OPERADORA FERROVIARIA SOCIEDAD DEL ESTADO" at bounding box center [204, 298] width 62 height 55
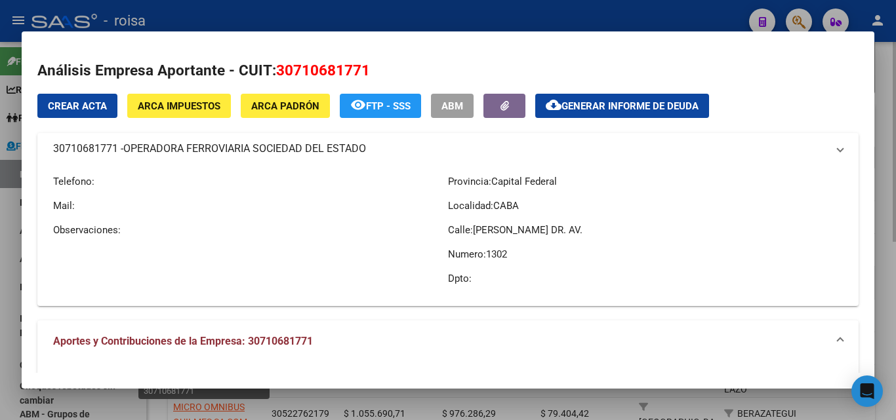
type textarea "30710681771"
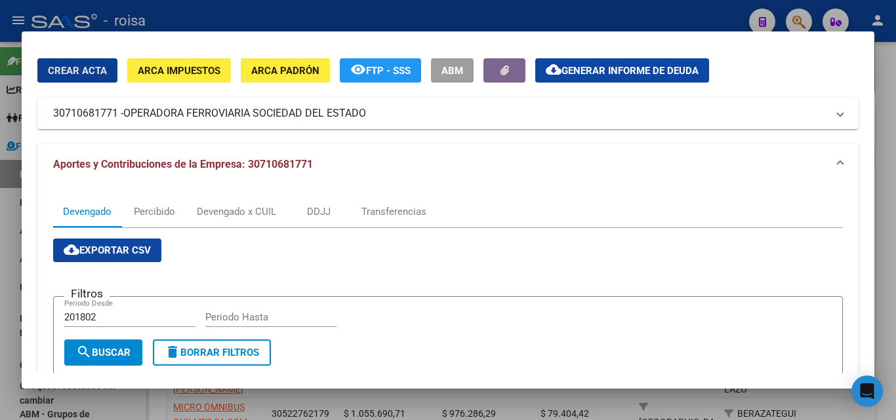
scroll to position [66, 0]
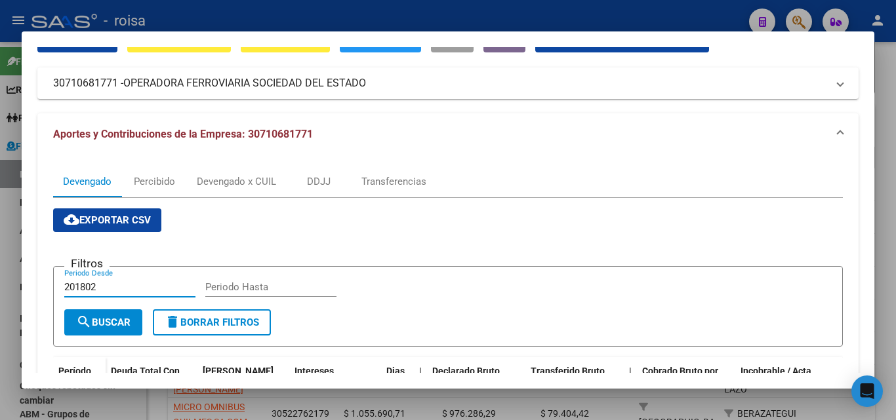
click at [122, 287] on input "201802" at bounding box center [129, 287] width 131 height 12
type input "2"
type input "202501"
type input "202505"
click at [97, 319] on span "search Buscar" at bounding box center [103, 323] width 54 height 12
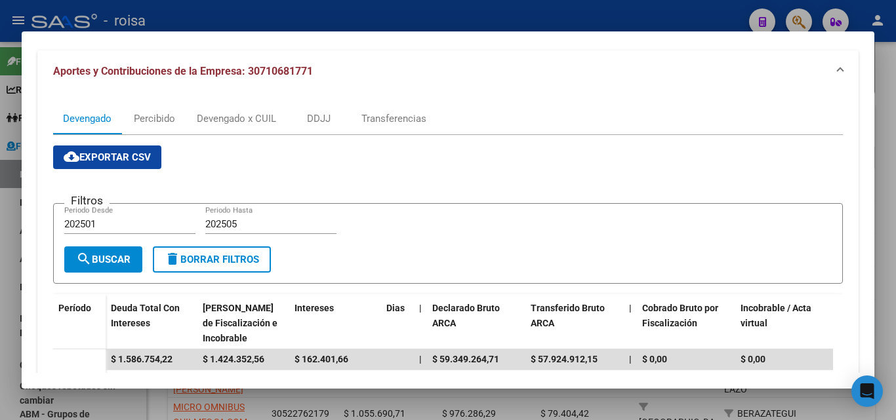
scroll to position [0, 0]
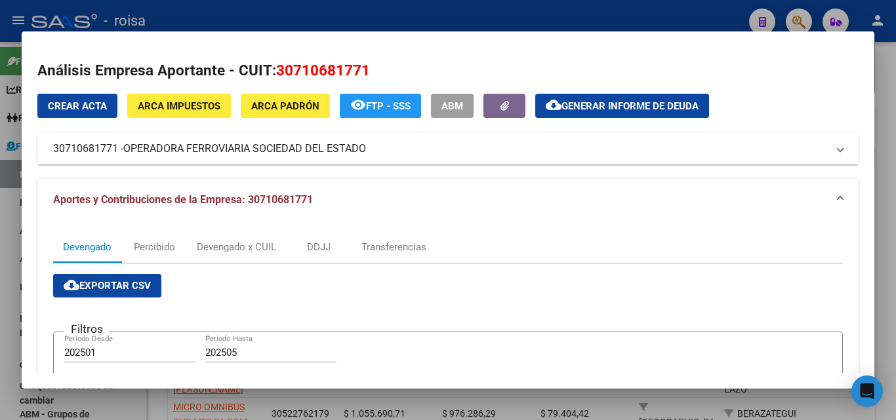
click at [637, 111] on span "Generar informe de deuda" at bounding box center [629, 106] width 137 height 12
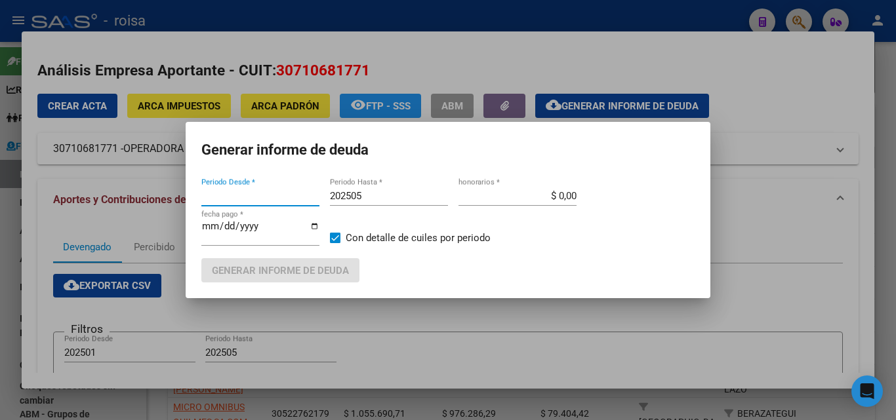
type input "201802"
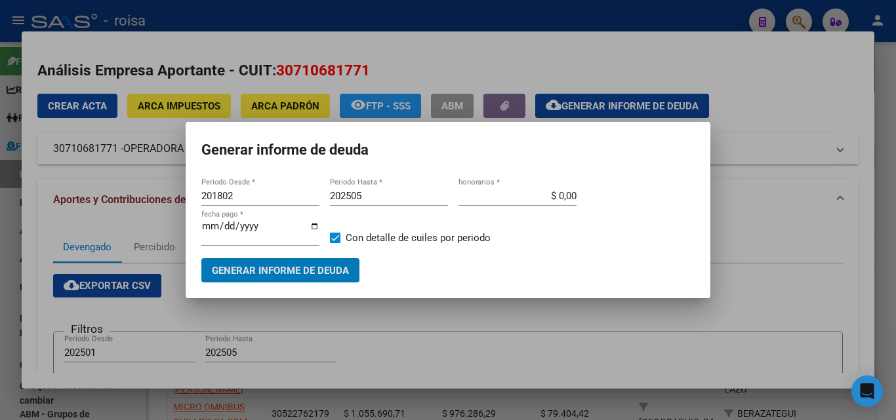
click at [258, 197] on input "201802" at bounding box center [260, 196] width 118 height 12
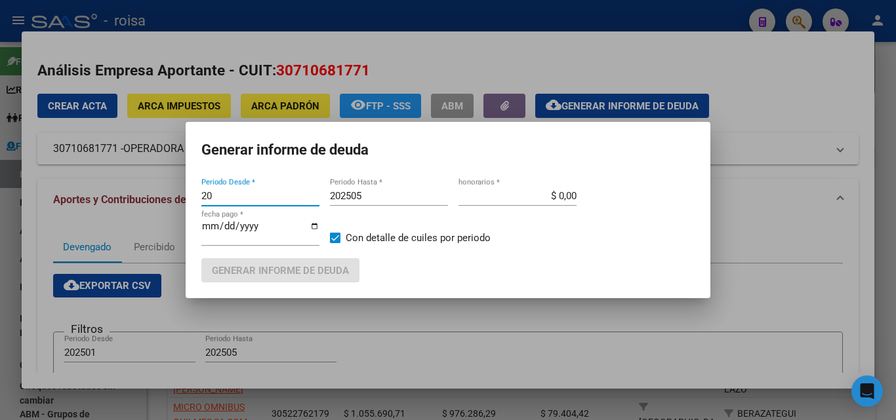
type input "2"
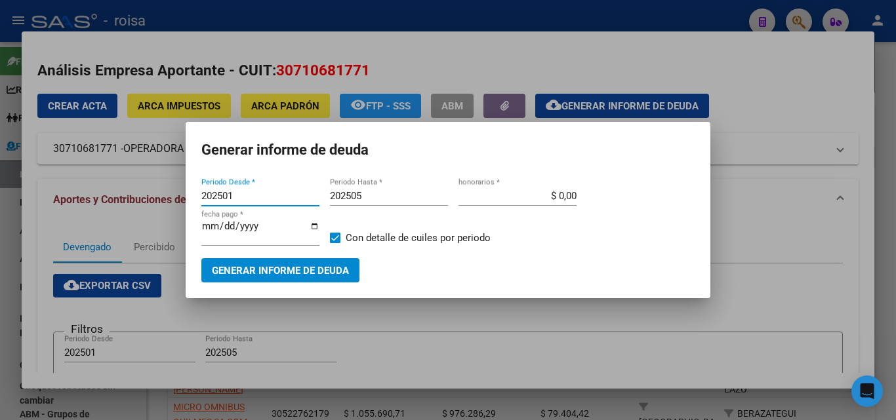
type input "202501"
click at [561, 196] on input "$ 0,00" at bounding box center [517, 196] width 118 height 12
type input "$ 10,00"
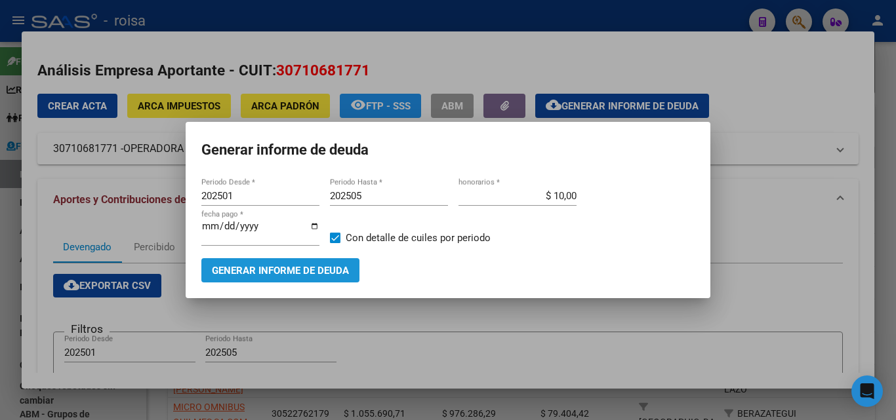
click at [300, 279] on button "Generar informe de deuda" at bounding box center [280, 270] width 158 height 24
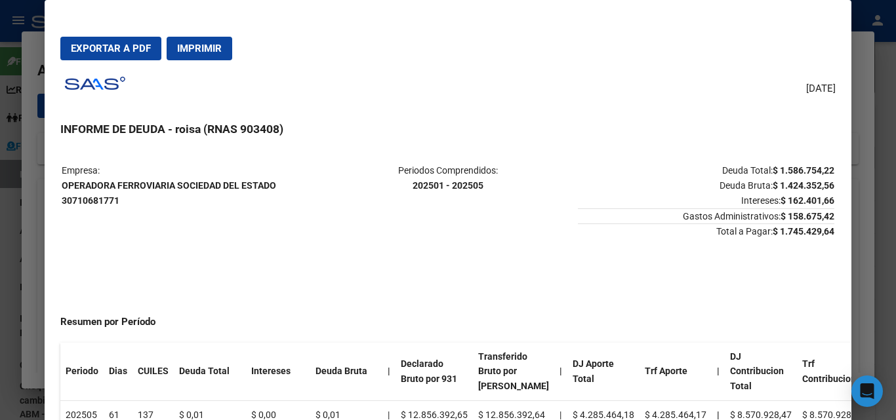
drag, startPoint x: 64, startPoint y: 184, endPoint x: 289, endPoint y: 197, distance: 224.6
click at [289, 197] on p "Empresa: OPERADORA FERROVIARIA SOCIEDAD DEL ESTADO 30710681771" at bounding box center [190, 185] width 256 height 45
copy strong "OPERADORA FERROVIARIA SOCIEDAD DEL ESTADO 30710681771"
click at [132, 56] on button "Exportar a PDF" at bounding box center [110, 49] width 101 height 24
click at [28, 286] on div at bounding box center [448, 210] width 896 height 420
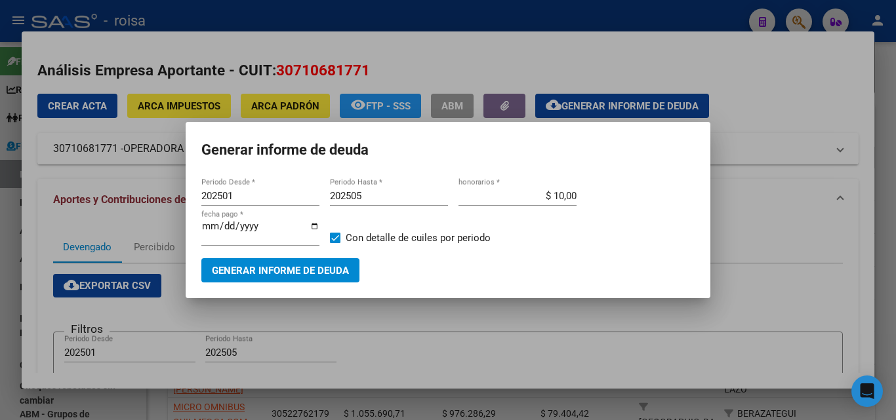
click at [7, 295] on div at bounding box center [448, 210] width 896 height 420
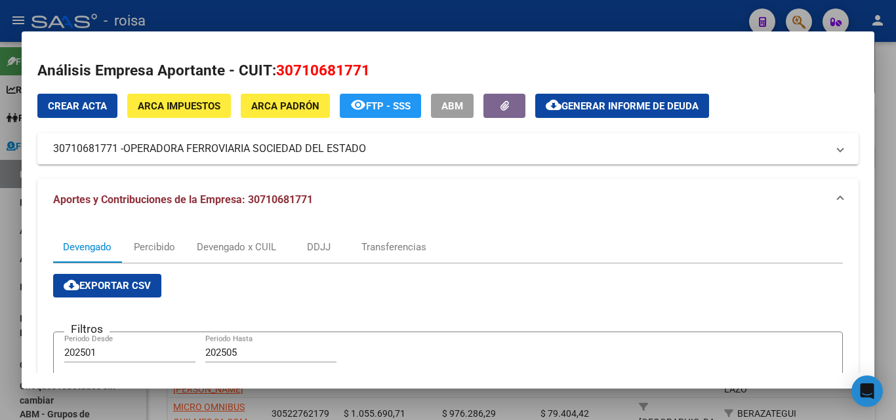
click at [7, 242] on div at bounding box center [448, 210] width 896 height 420
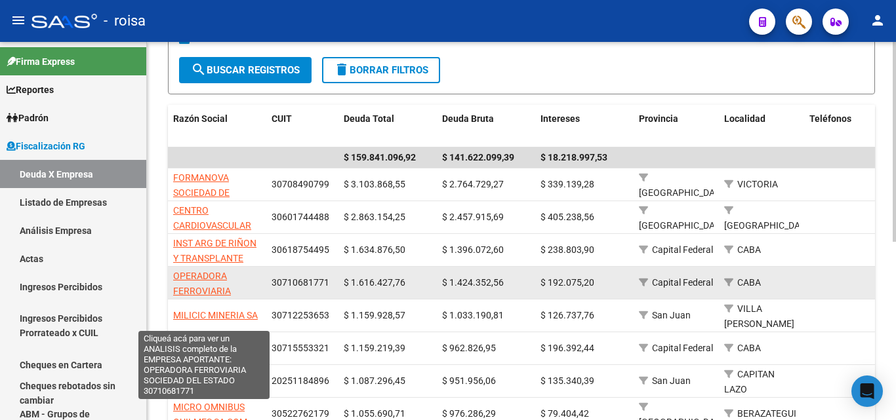
click at [193, 275] on span "OPERADORA FERROVIARIA SOCIEDAD DEL ESTADO" at bounding box center [204, 298] width 62 height 55
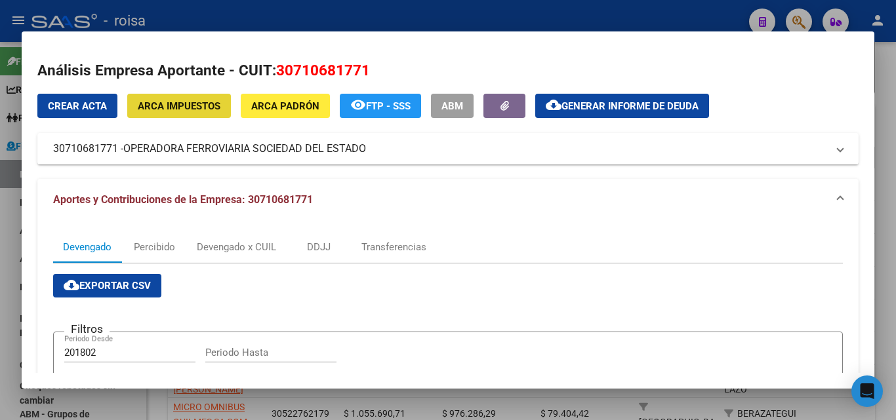
click at [173, 104] on span "ARCA Impuestos" at bounding box center [179, 106] width 83 height 12
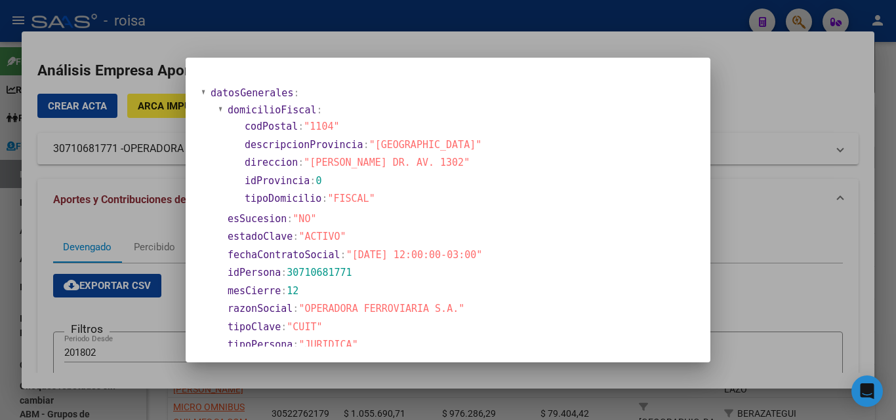
click at [762, 81] on div at bounding box center [448, 210] width 896 height 420
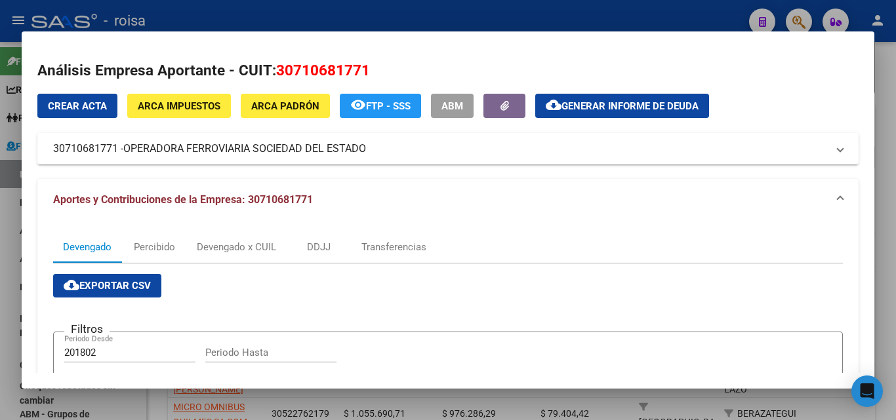
drag, startPoint x: 126, startPoint y: 148, endPoint x: 367, endPoint y: 152, distance: 241.3
click at [366, 152] on span "OPERADORA FERROVIARIA SOCIEDAD DEL ESTADO" at bounding box center [244, 149] width 243 height 16
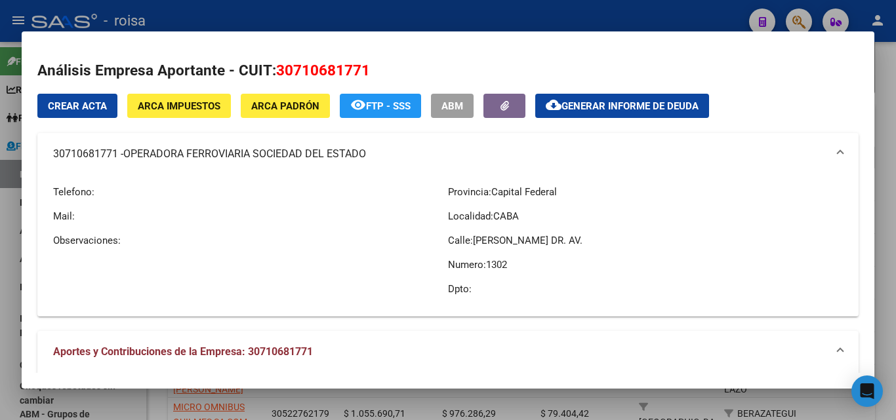
click at [182, 106] on span "ARCA Impuestos" at bounding box center [179, 106] width 83 height 12
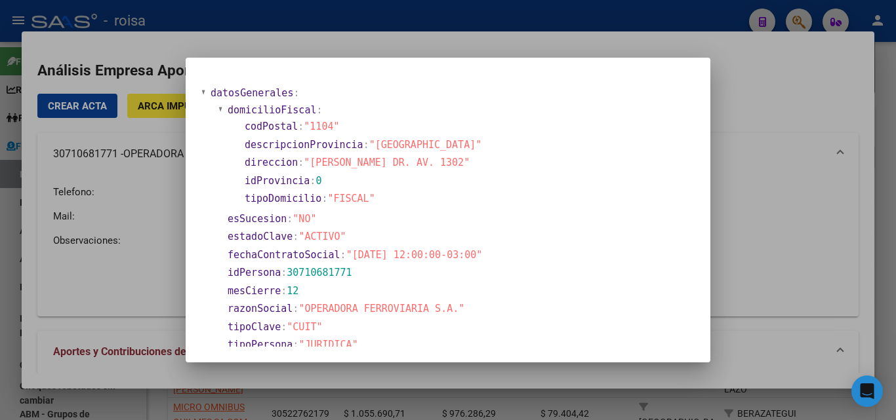
drag, startPoint x: 310, startPoint y: 161, endPoint x: 437, endPoint y: 161, distance: 127.2
click at [437, 161] on span ""[PERSON_NAME] DR. AV. 1302"" at bounding box center [387, 163] width 166 height 12
click at [766, 246] on div at bounding box center [448, 210] width 896 height 420
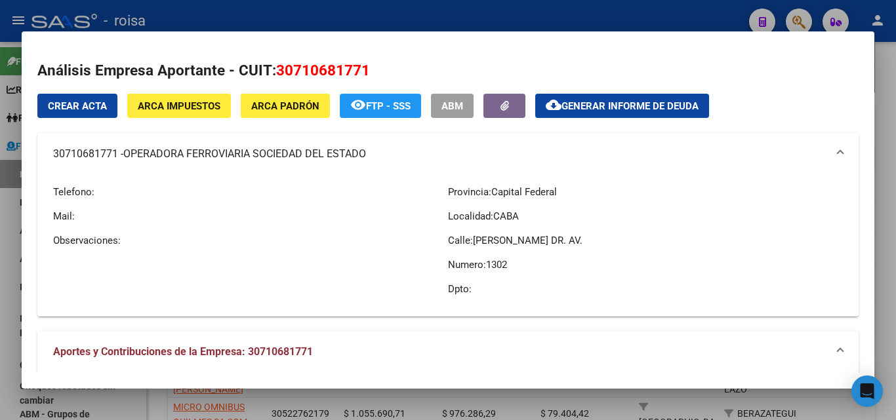
drag, startPoint x: 52, startPoint y: 156, endPoint x: 367, endPoint y: 155, distance: 314.8
click at [367, 157] on mat-expansion-panel-header "30710681771 - OPERADORA FERROVIARIA SOCIEDAD DEL ESTADO" at bounding box center [447, 154] width 821 height 42
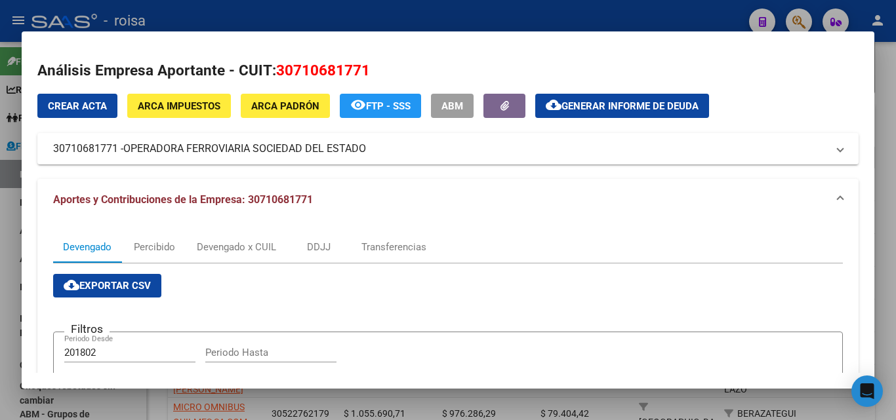
click at [7, 240] on div at bounding box center [448, 210] width 896 height 420
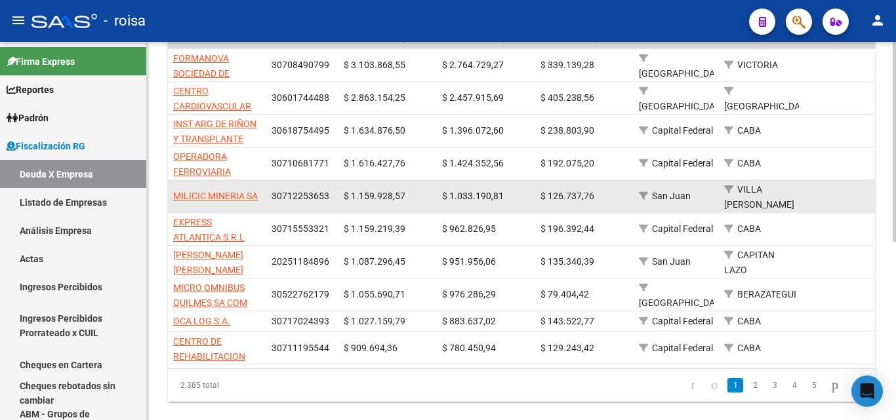
scroll to position [328, 0]
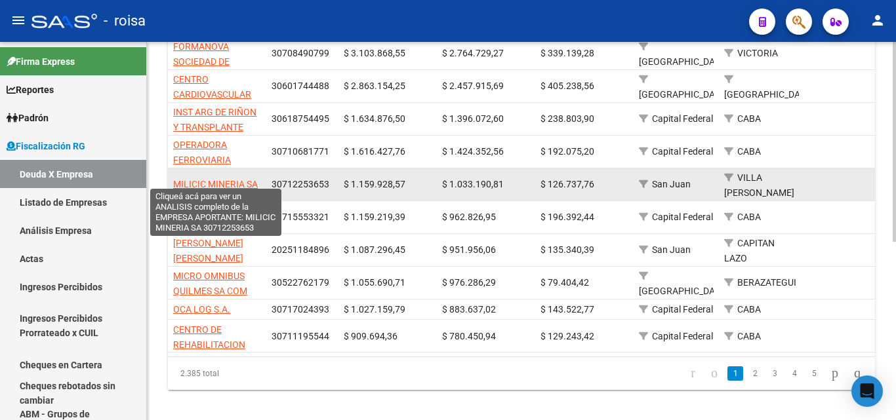
click at [225, 181] on span "MILICIC MINERIA SA" at bounding box center [215, 184] width 85 height 10
type textarea "30712253653"
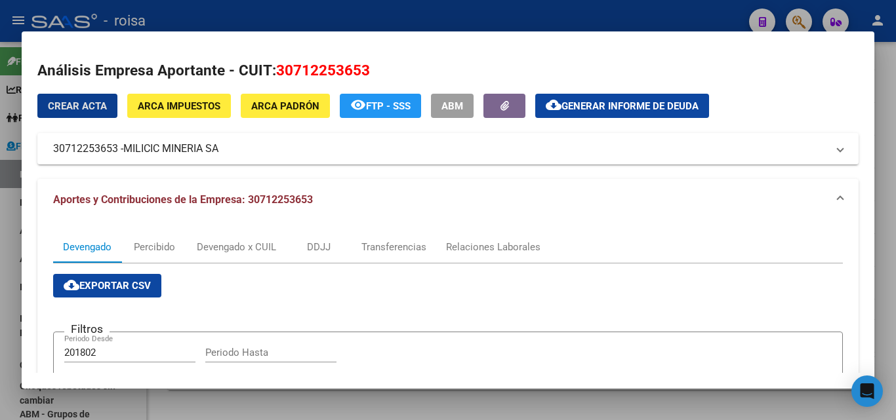
scroll to position [66, 0]
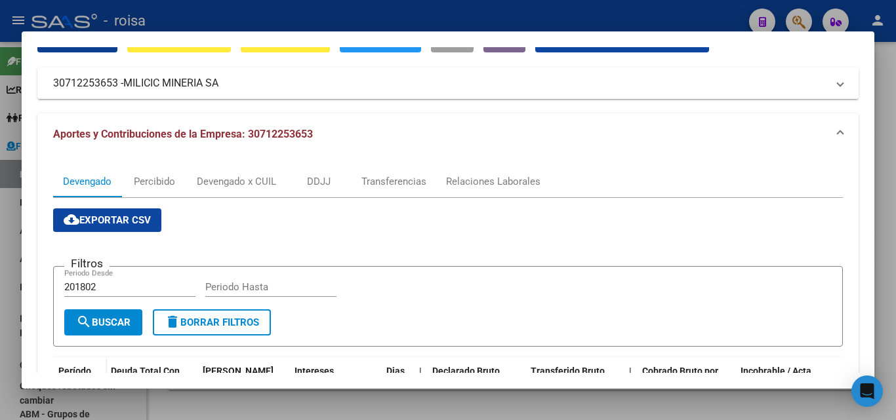
click at [107, 290] on input "201802" at bounding box center [129, 287] width 131 height 12
type input "2"
type input "202501"
type input "202505"
click at [106, 319] on span "search Buscar" at bounding box center [103, 323] width 54 height 12
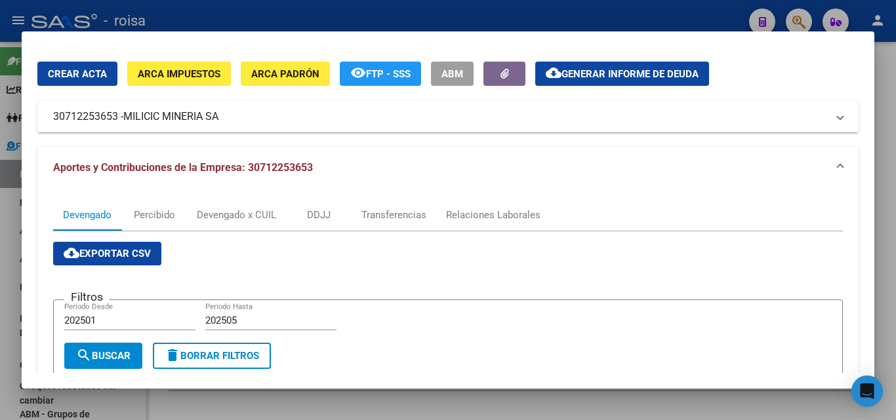
scroll to position [0, 0]
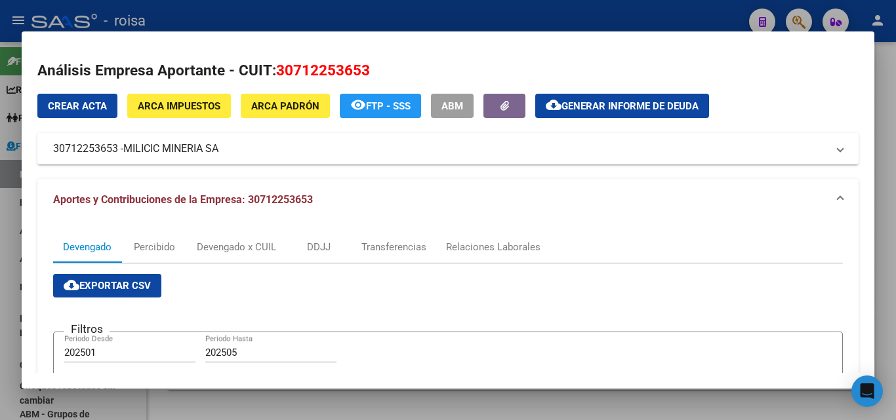
drag, startPoint x: 125, startPoint y: 151, endPoint x: 224, endPoint y: 151, distance: 99.0
click at [224, 151] on mat-panel-title "30712253653 - MILICIC MINERIA SA" at bounding box center [440, 149] width 774 height 16
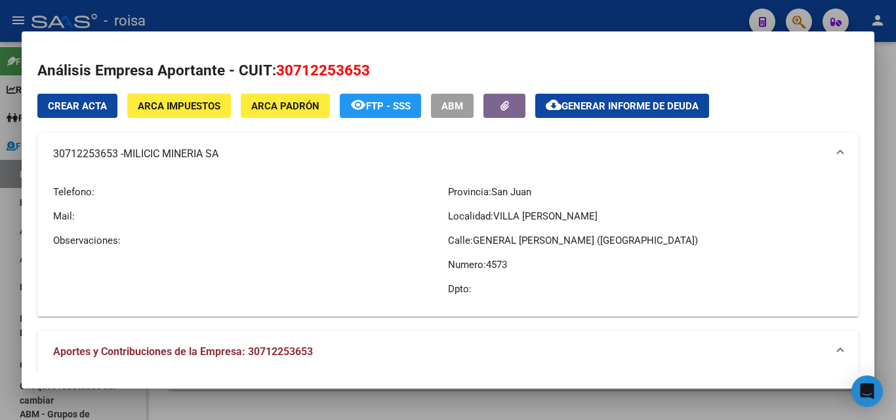
drag, startPoint x: 50, startPoint y: 157, endPoint x: 221, endPoint y: 158, distance: 170.5
click at [222, 157] on mat-expansion-panel-header "30712253653 - MILICIC MINERIA SA" at bounding box center [447, 154] width 821 height 42
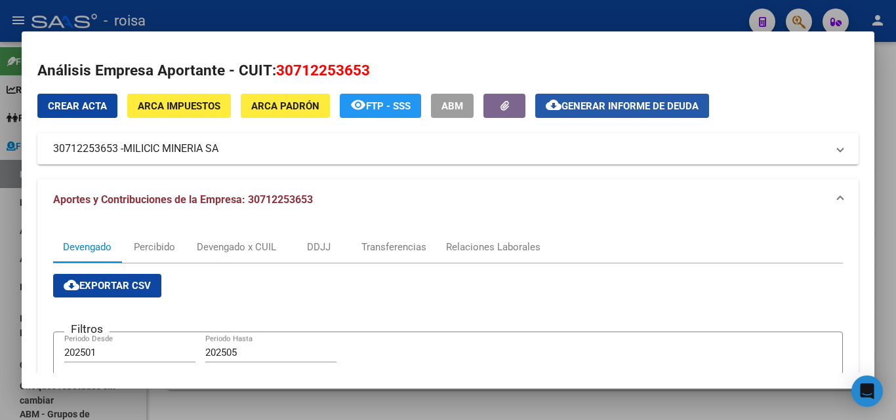
click at [668, 105] on span "Generar informe de deuda" at bounding box center [629, 106] width 137 height 12
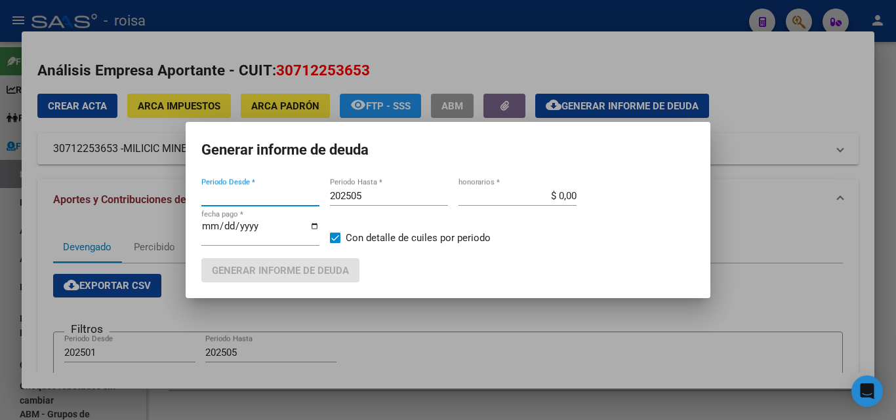
type input "201802"
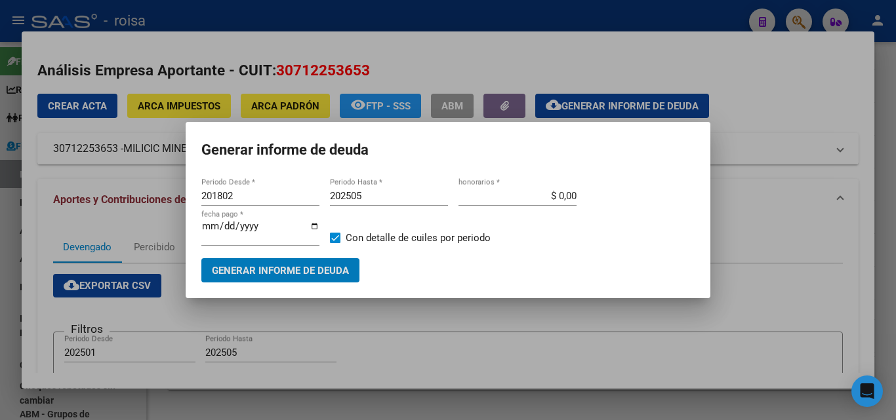
click at [260, 195] on input "201802" at bounding box center [260, 196] width 118 height 12
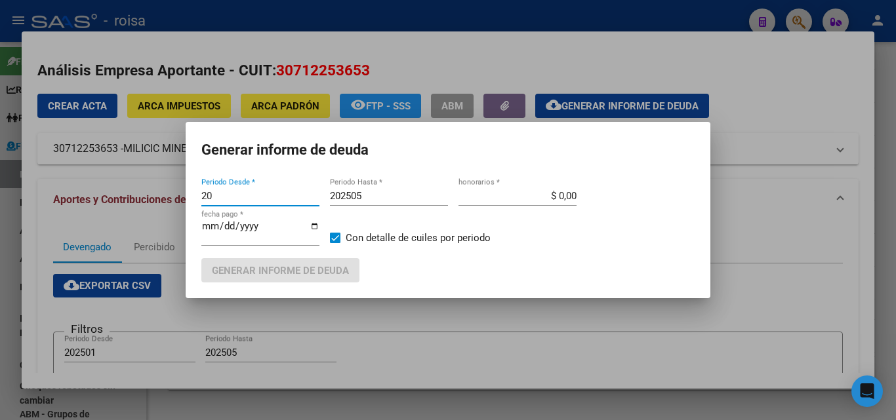
type input "2"
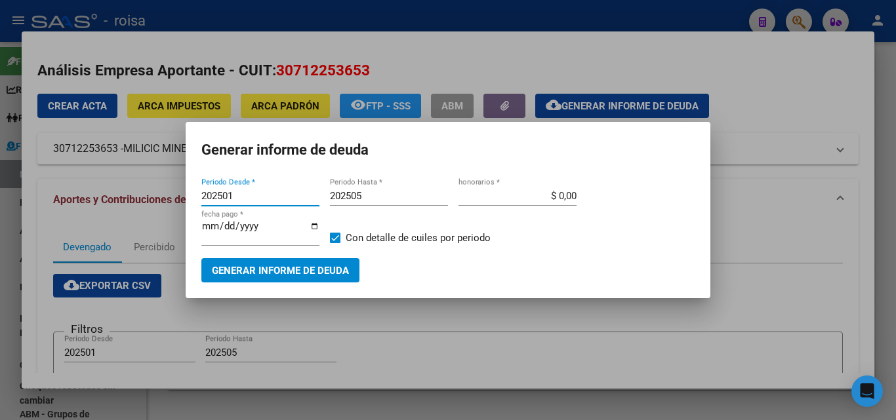
type input "202501"
click at [564, 197] on input "$ 0,00" at bounding box center [517, 196] width 118 height 12
type input "$ 10,00"
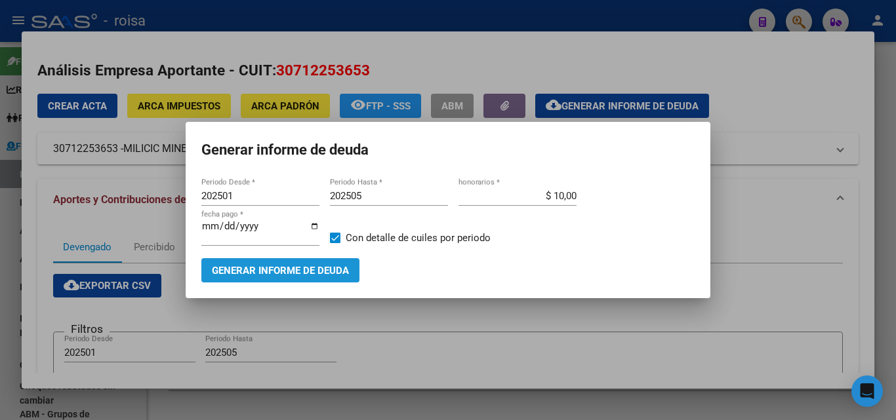
click at [240, 276] on span "Generar informe de deuda" at bounding box center [280, 271] width 137 height 12
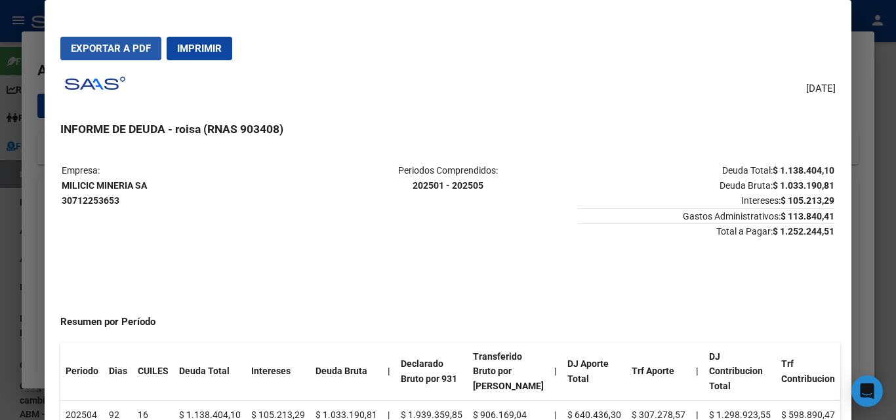
click at [134, 52] on span "Exportar a PDF" at bounding box center [111, 49] width 80 height 12
click at [39, 295] on div at bounding box center [448, 210] width 896 height 420
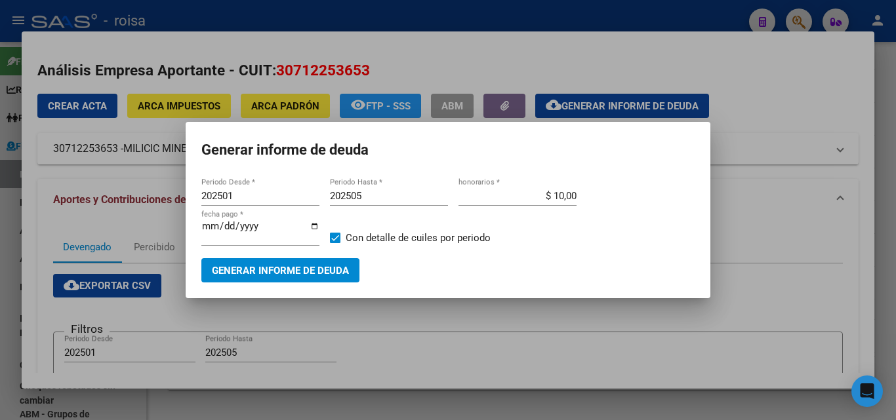
click at [492, 325] on div at bounding box center [448, 210] width 896 height 420
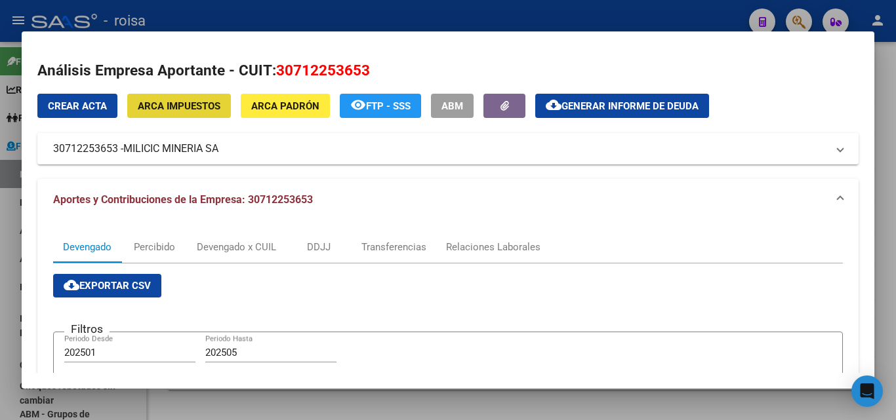
click at [186, 112] on span "ARCA Impuestos" at bounding box center [179, 106] width 83 height 12
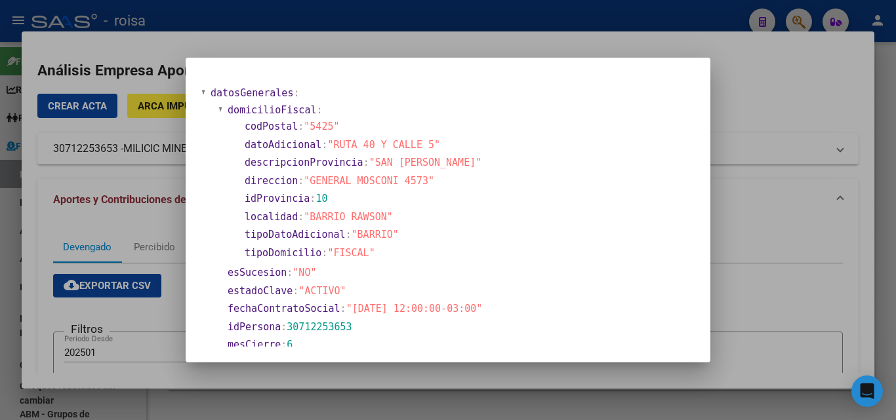
click at [782, 105] on div at bounding box center [448, 210] width 896 height 420
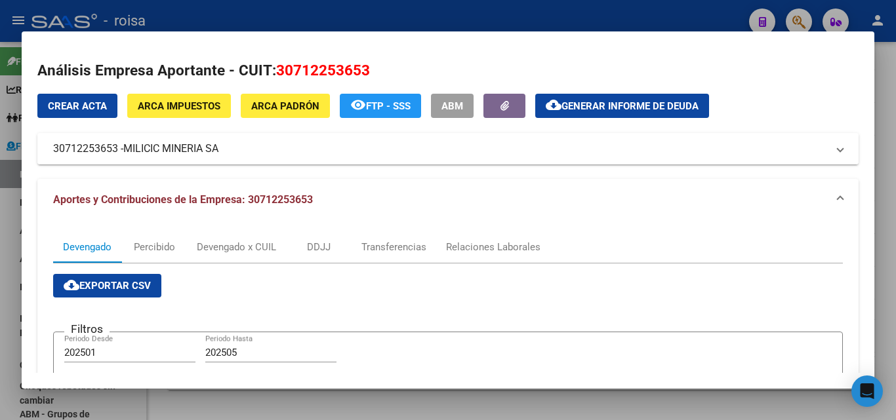
drag, startPoint x: 125, startPoint y: 150, endPoint x: 222, endPoint y: 150, distance: 97.0
click at [222, 150] on mat-panel-title "30712253653 - MILICIC MINERIA SA" at bounding box center [440, 149] width 774 height 16
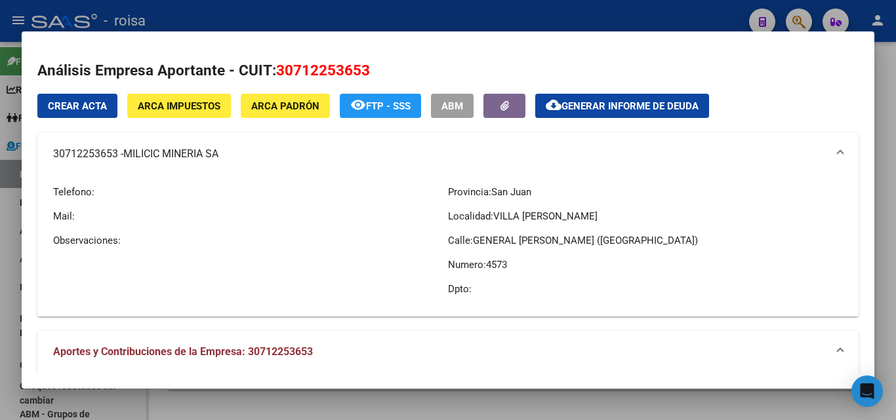
scroll to position [66, 0]
